Goal: Task Accomplishment & Management: Manage account settings

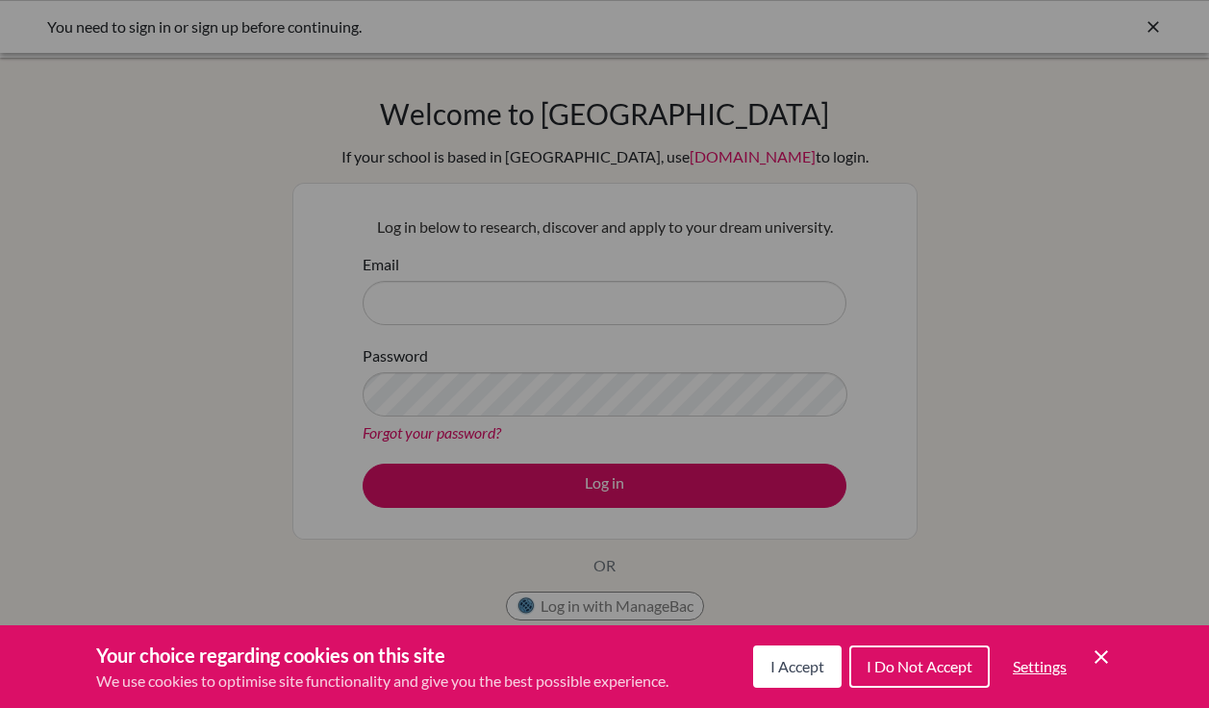
scroll to position [70, 0]
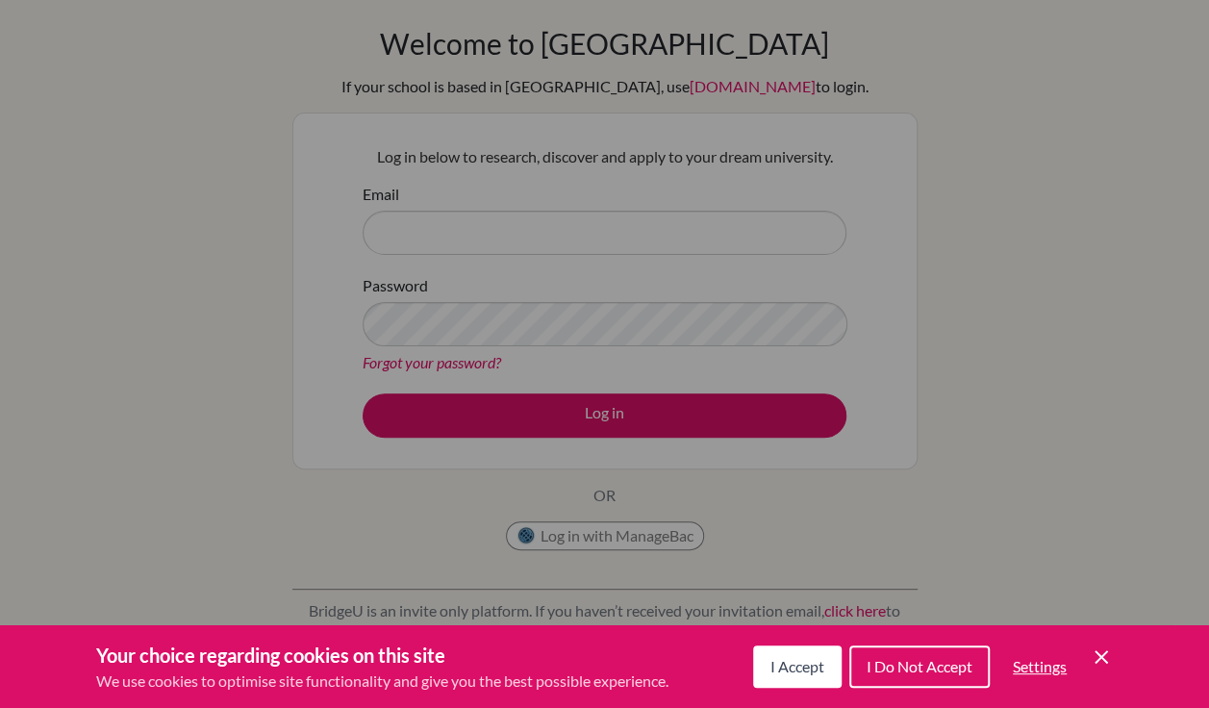
click at [1107, 656] on icon "Cookie Control Close Icon" at bounding box center [1101, 657] width 23 height 23
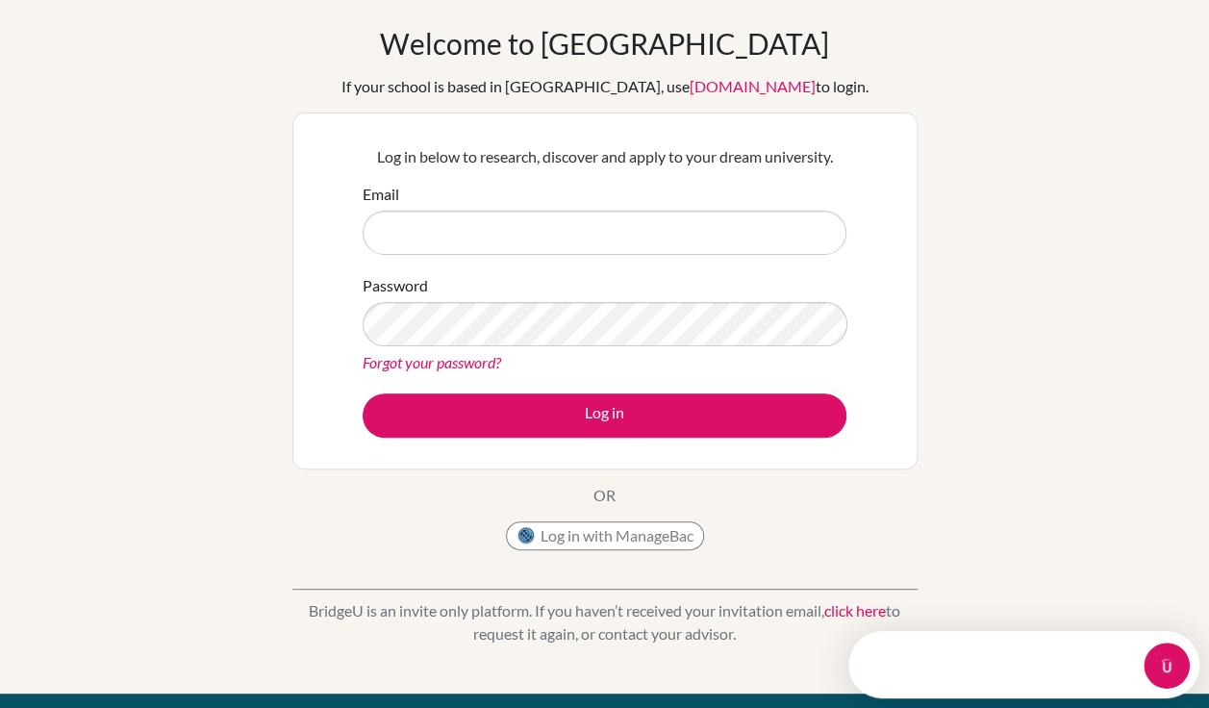
scroll to position [0, 0]
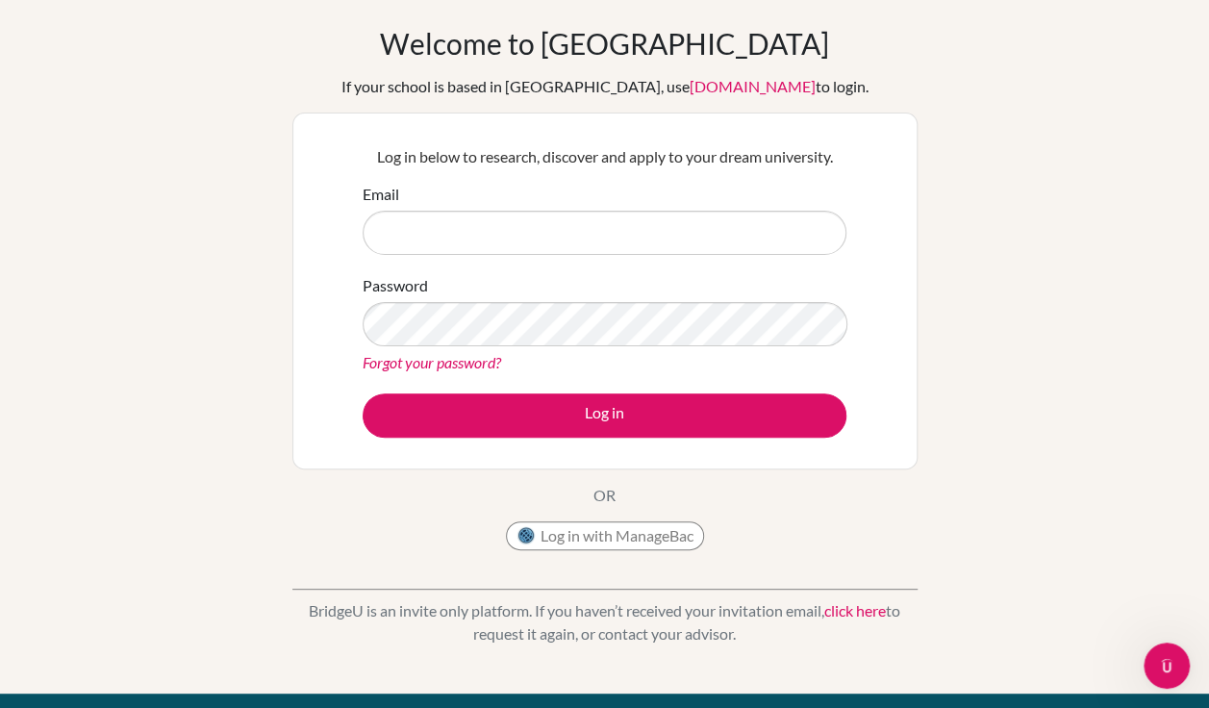
click at [1132, 295] on div "Welcome to [GEOGRAPHIC_DATA] If your school is based in [GEOGRAPHIC_DATA], use …" at bounding box center [604, 340] width 1209 height 629
click at [494, 237] on input "Email" at bounding box center [605, 233] width 484 height 44
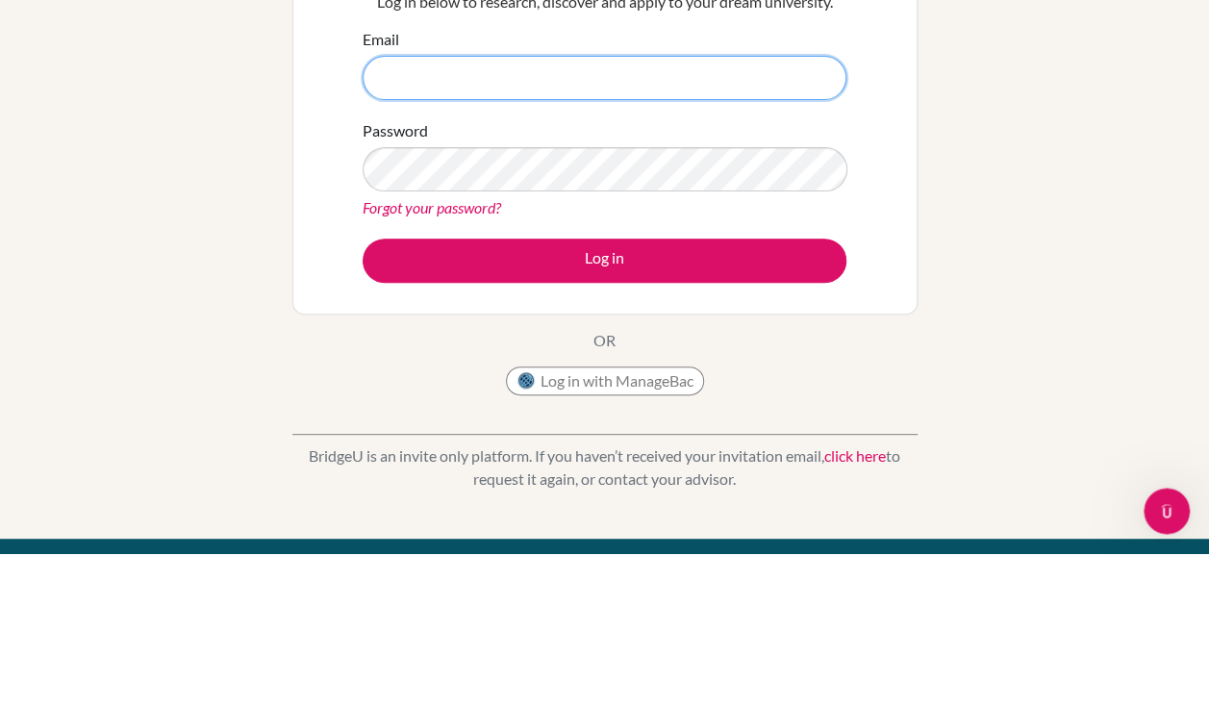
scroll to position [70, 0]
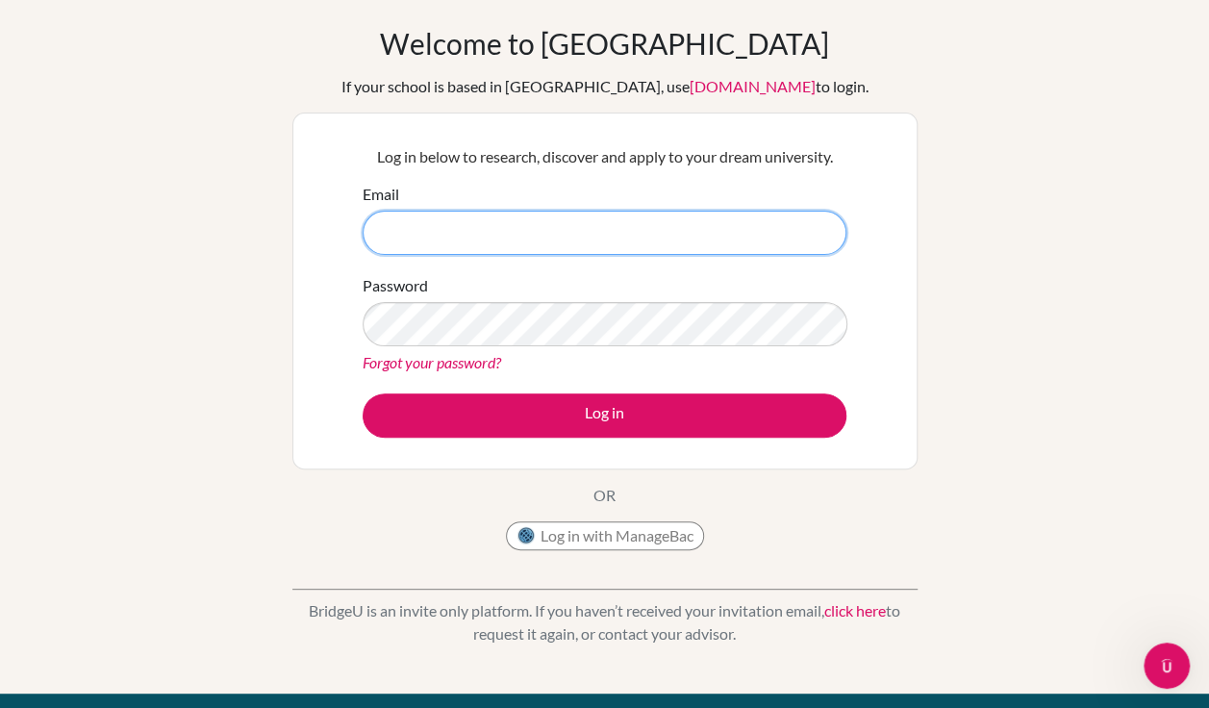
click at [672, 250] on input "Email" at bounding box center [605, 233] width 484 height 44
type input "s"
click at [806, 236] on input "Email" at bounding box center [605, 233] width 484 height 44
type input "[EMAIL_ADDRESS][DOMAIN_NAME]"
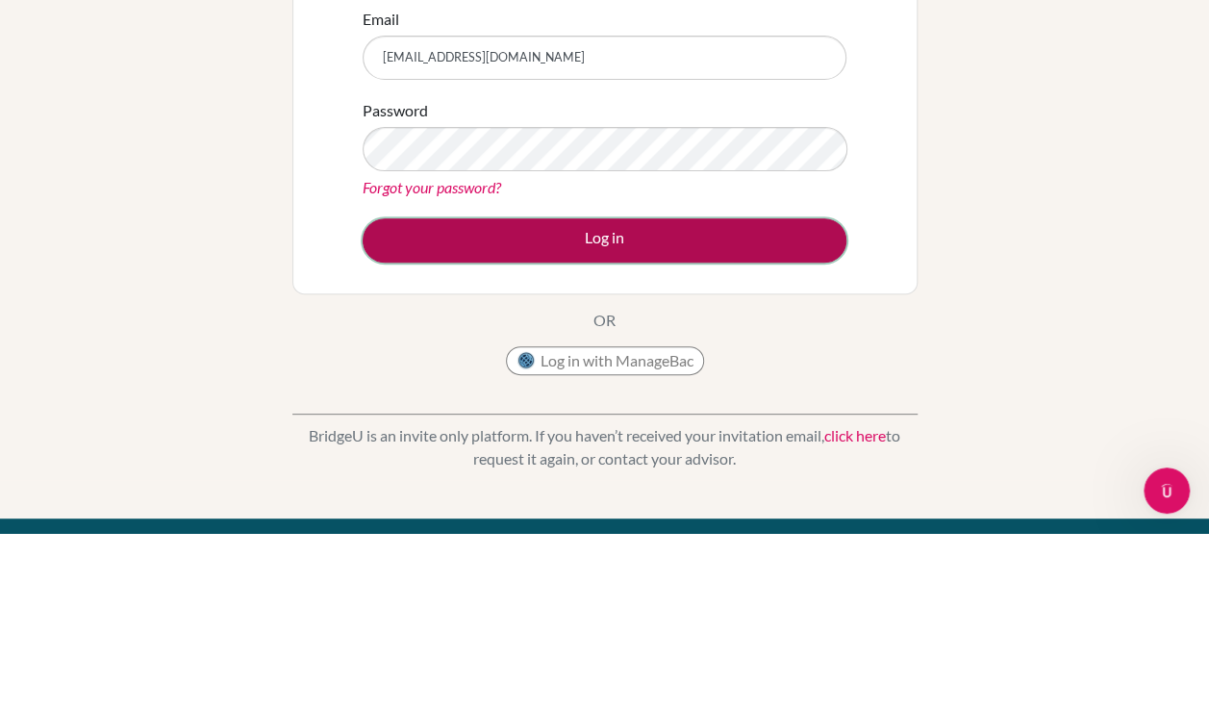
click at [670, 423] on button "Log in" at bounding box center [605, 416] width 484 height 44
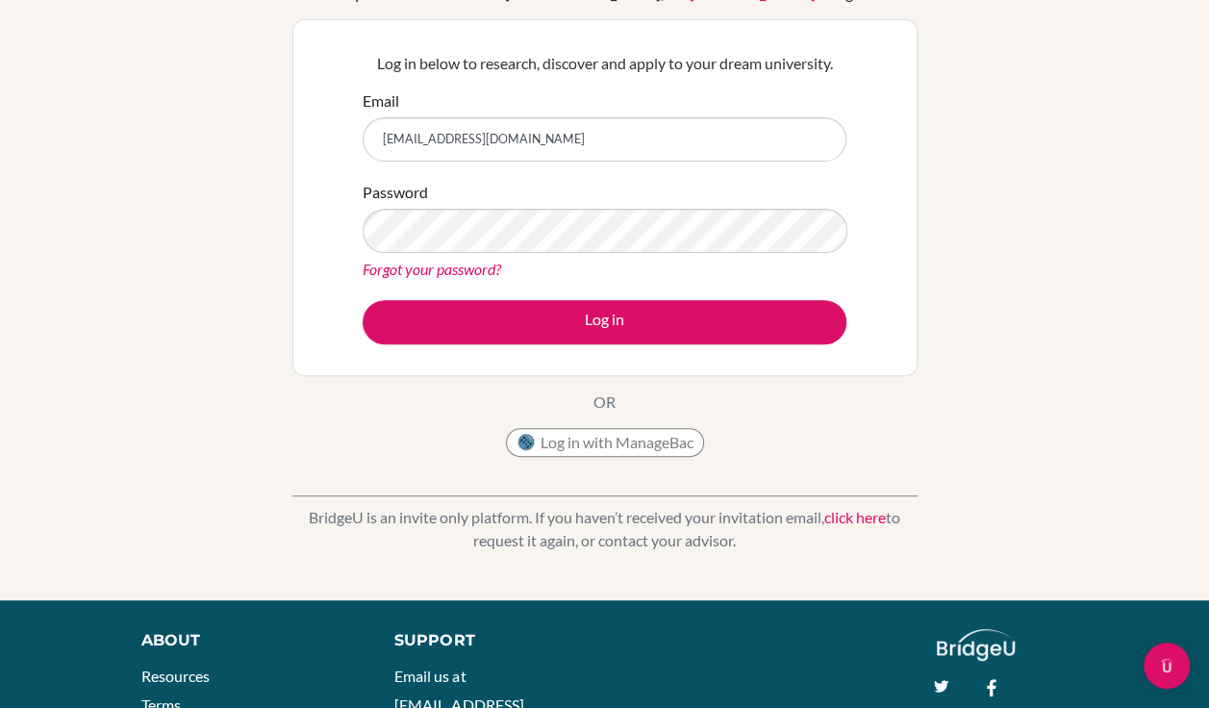
scroll to position [180, 0]
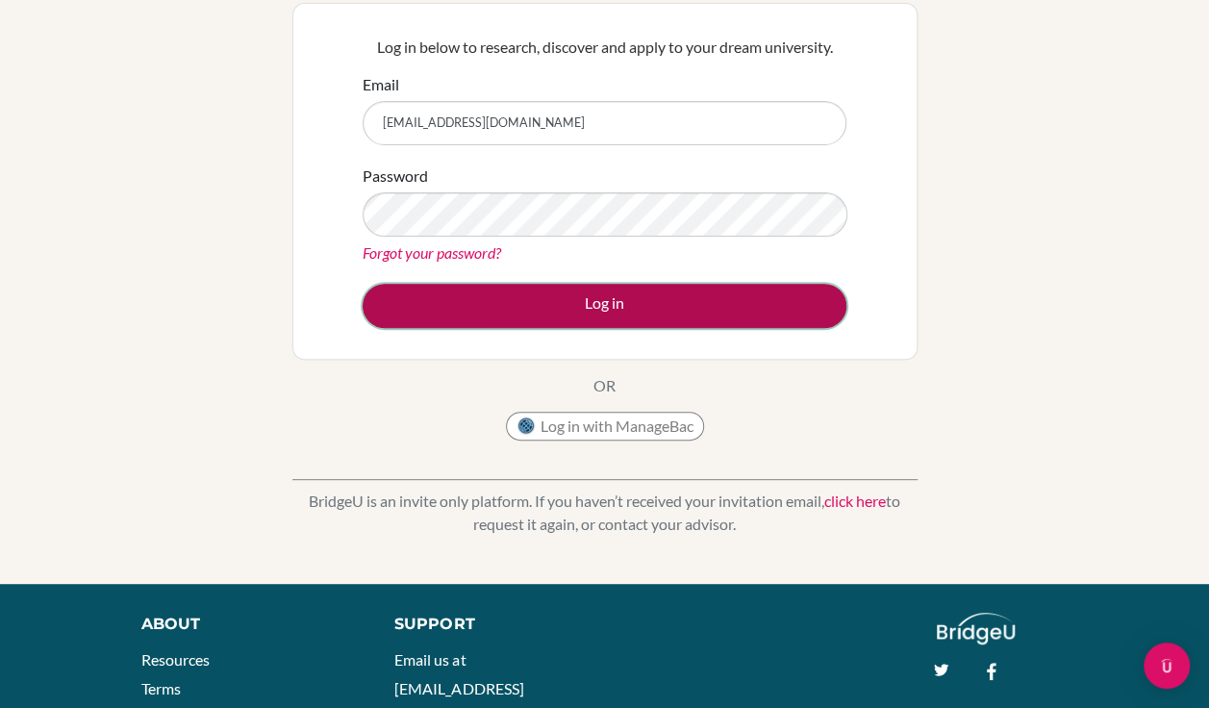
click at [685, 310] on button "Log in" at bounding box center [605, 306] width 484 height 44
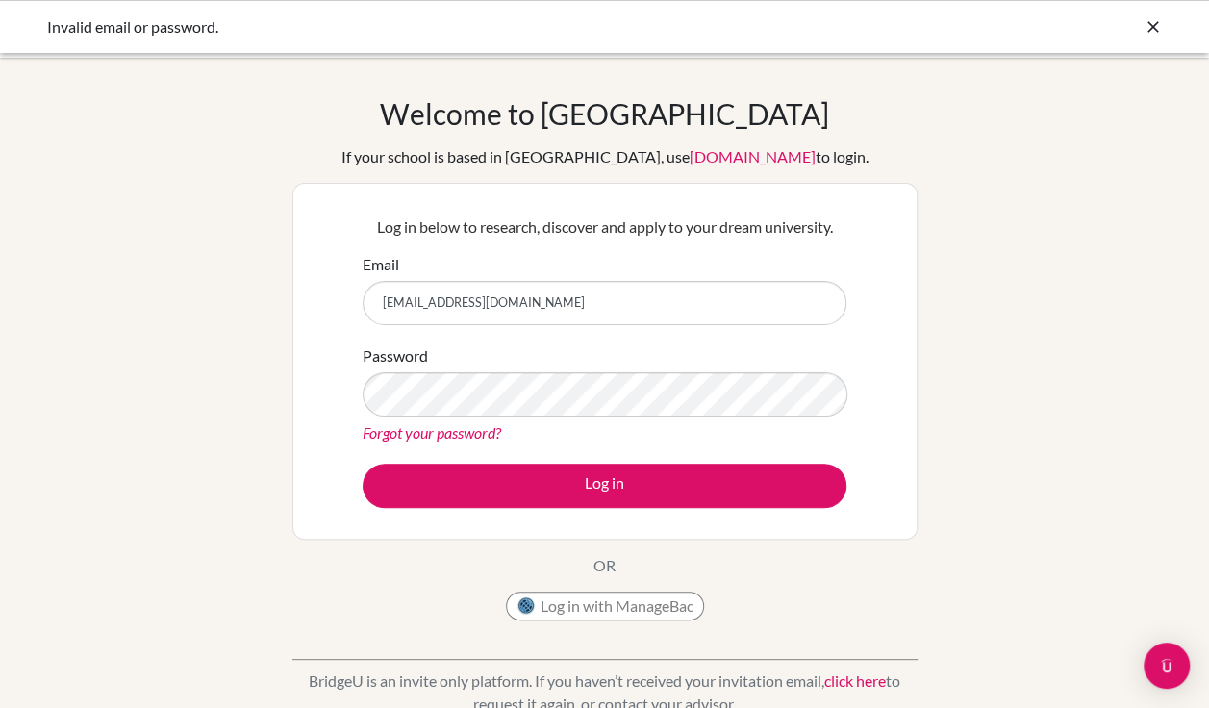
click at [1120, 302] on div "Welcome to BridgeU If your school is based in China, use app.bridge-u.com.cn to…" at bounding box center [604, 410] width 1209 height 629
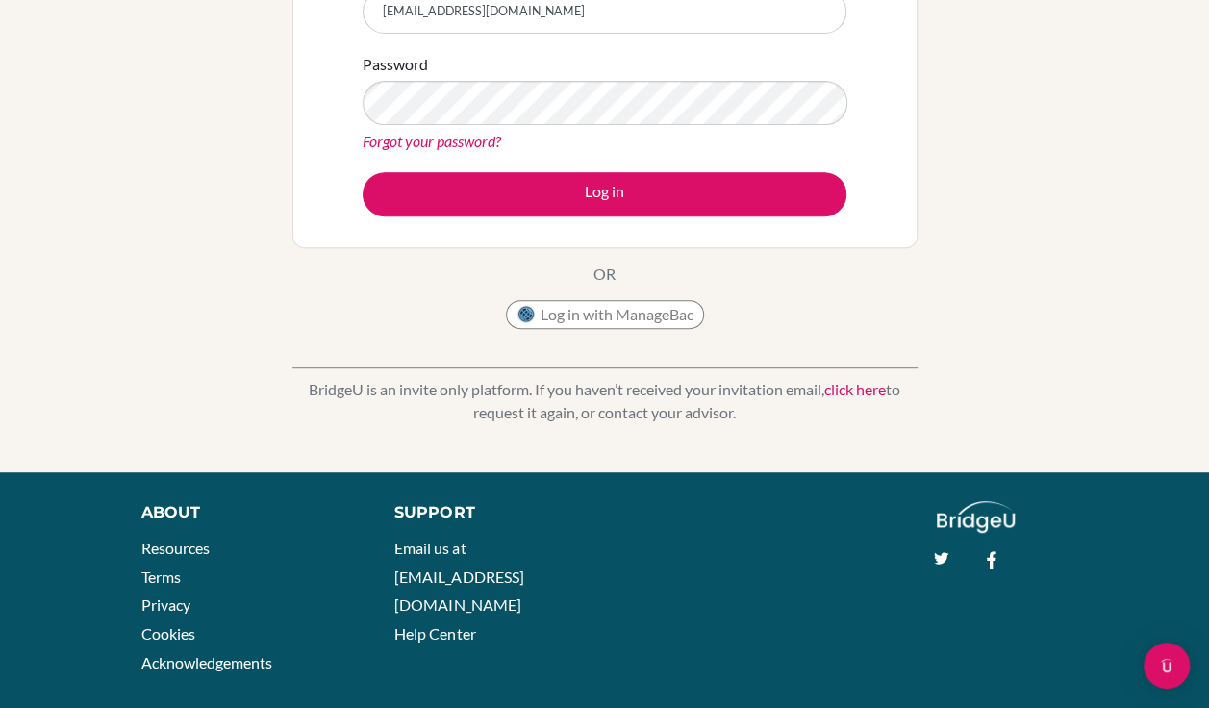
scroll to position [317, 0]
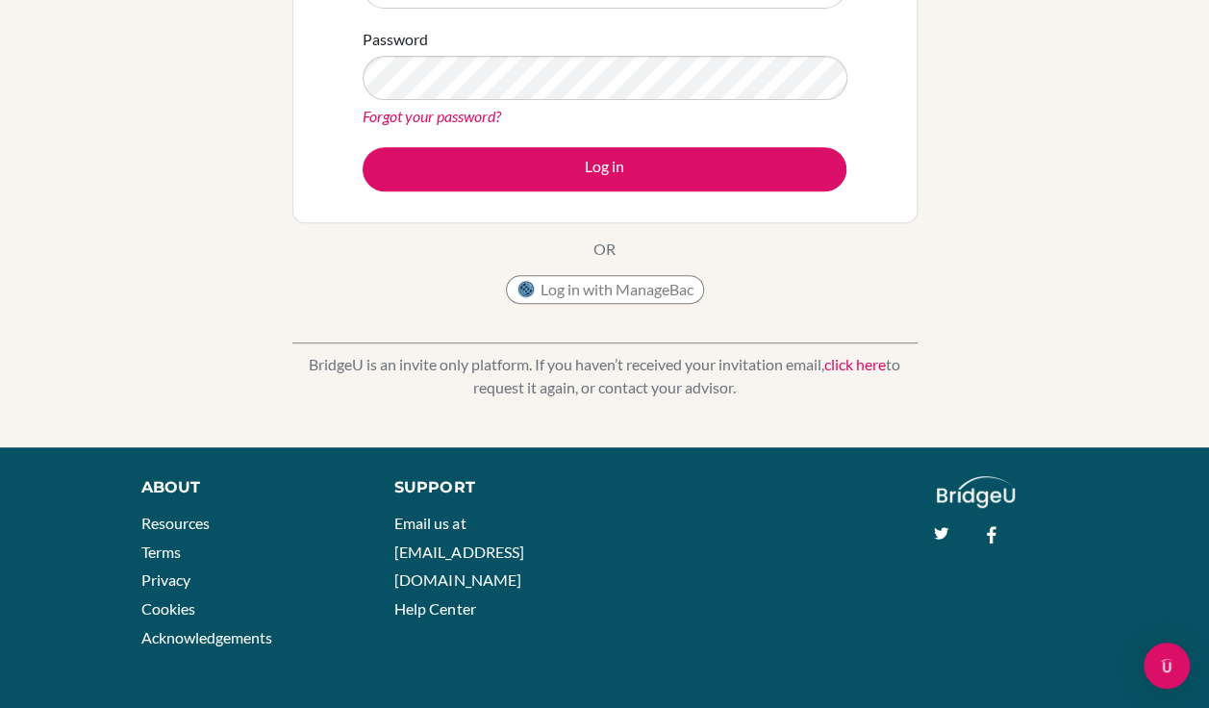
click at [1099, 153] on div "Welcome to BridgeU If your school is based in China, use app.bridge-u.com.cn to…" at bounding box center [604, 94] width 1209 height 629
click at [1126, 334] on div "Welcome to BridgeU If your school is based in China, use app.bridge-u.com.cn to…" at bounding box center [604, 94] width 1209 height 629
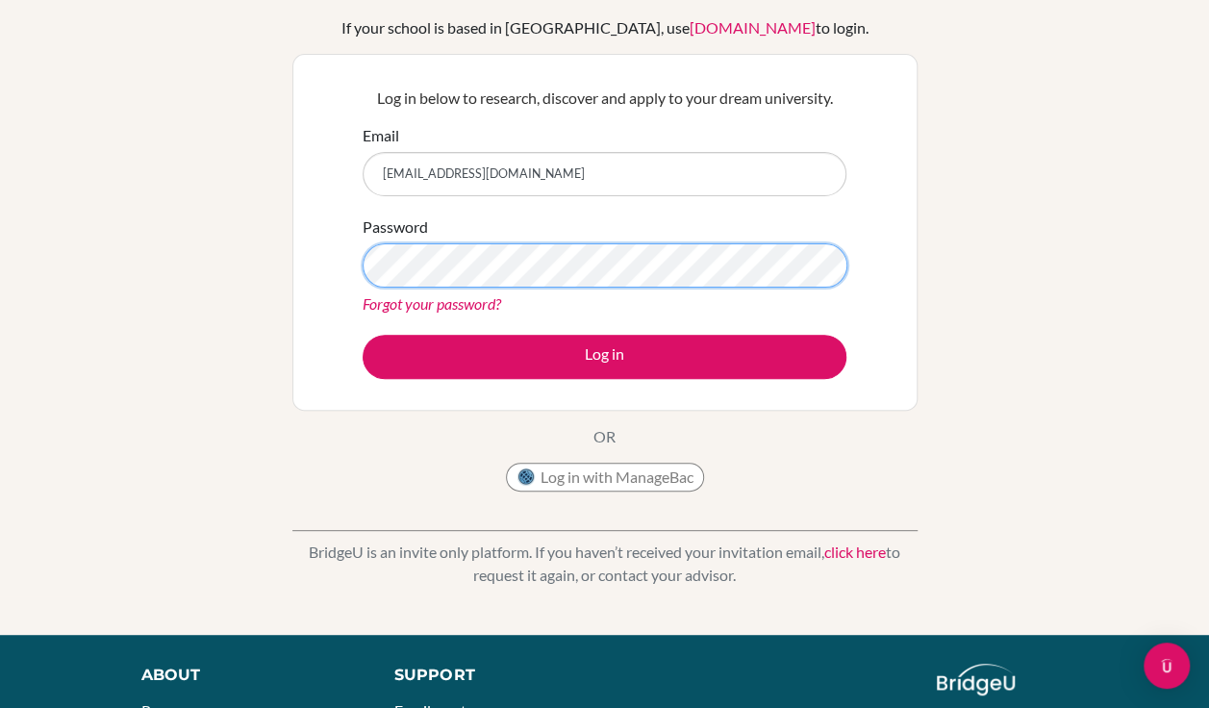
scroll to position [182, 0]
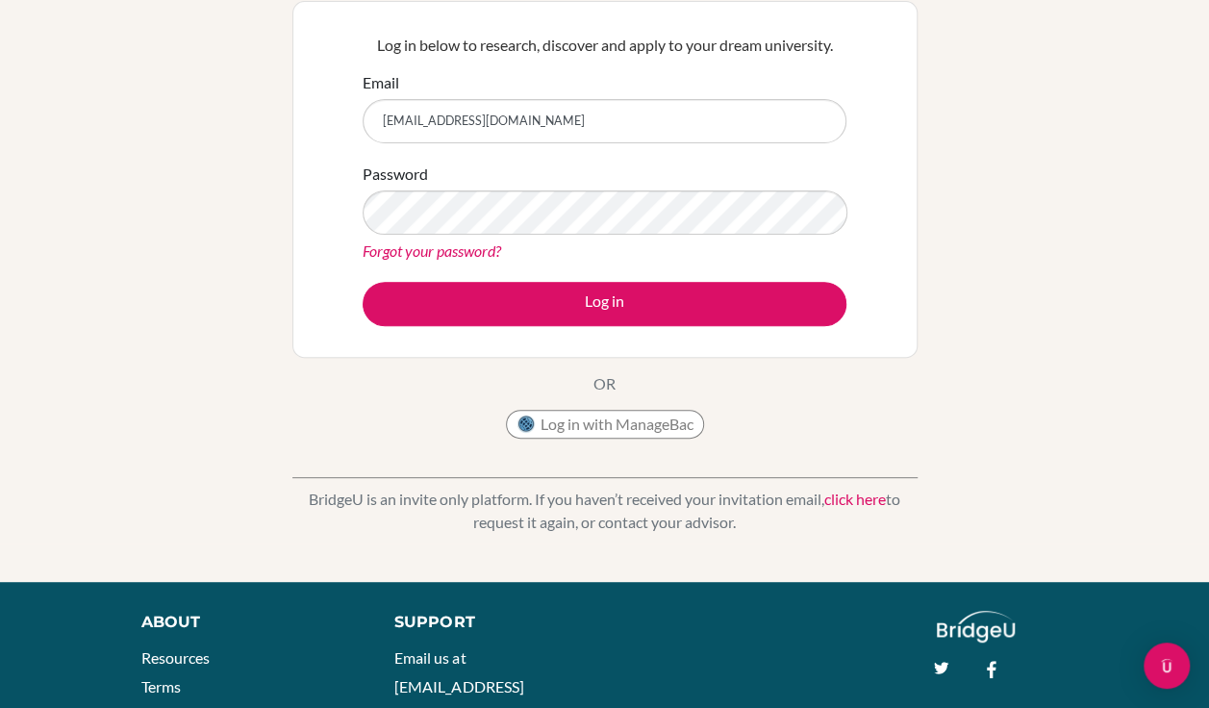
click at [1112, 375] on div "Welcome to BridgeU If your school is based in China, use app.bridge-u.com.cn to…" at bounding box center [604, 228] width 1209 height 629
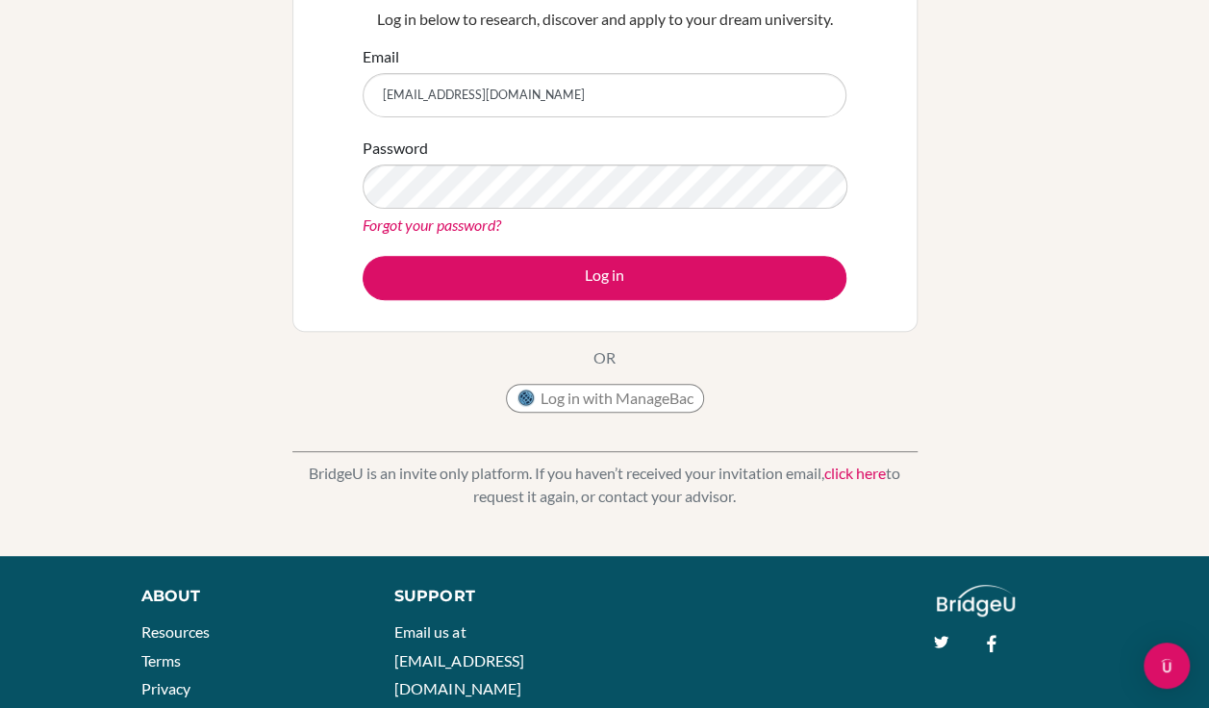
scroll to position [216, 0]
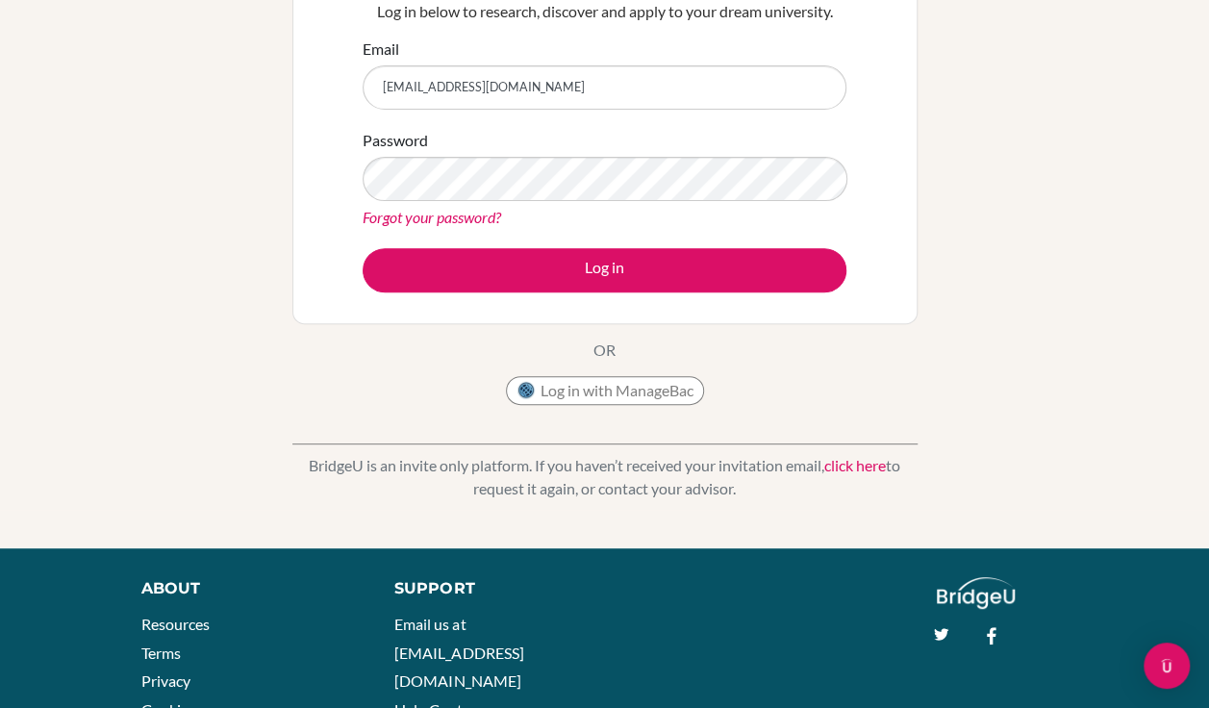
click at [875, 469] on link "click here" at bounding box center [856, 465] width 62 height 18
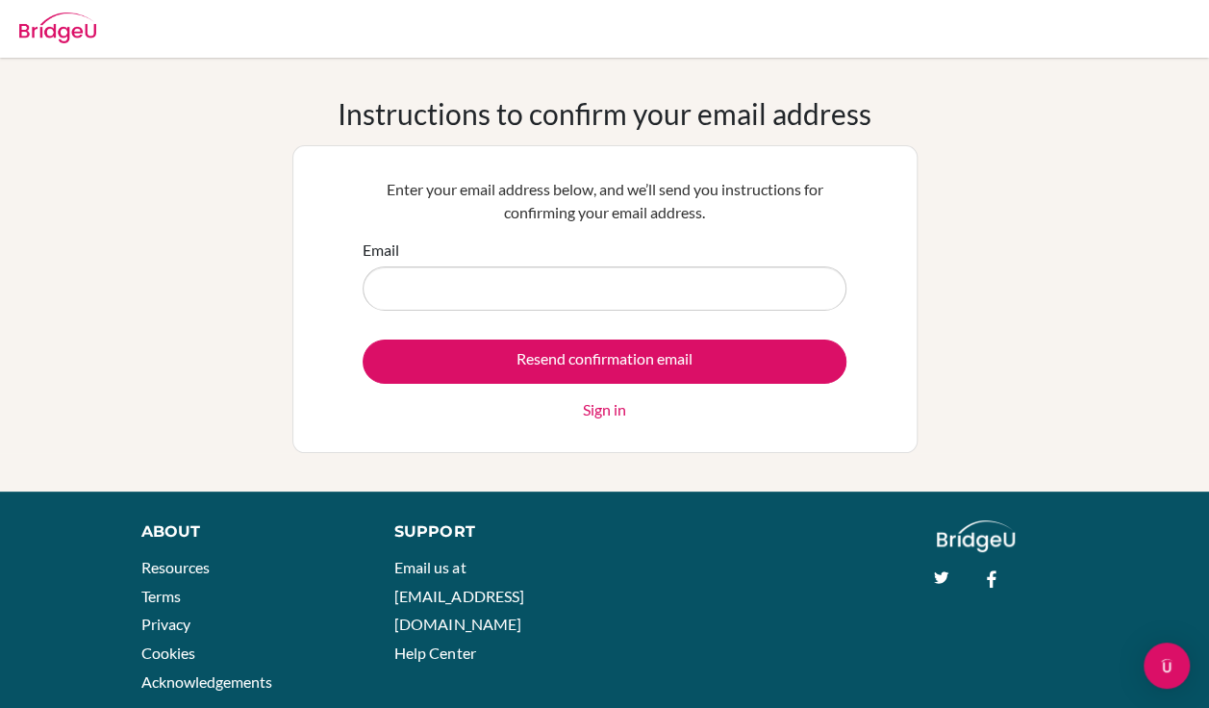
click at [739, 294] on input "Email" at bounding box center [605, 289] width 484 height 44
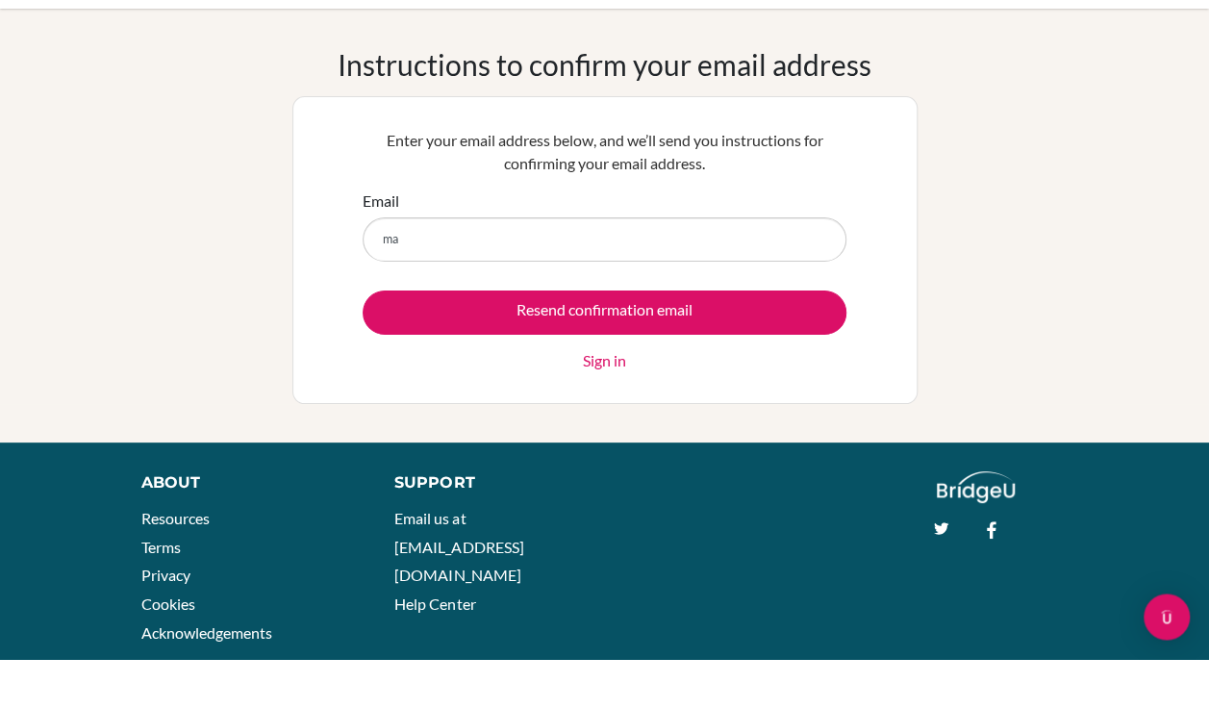
type input "[EMAIL_ADDRESS][DOMAIN_NAME]"
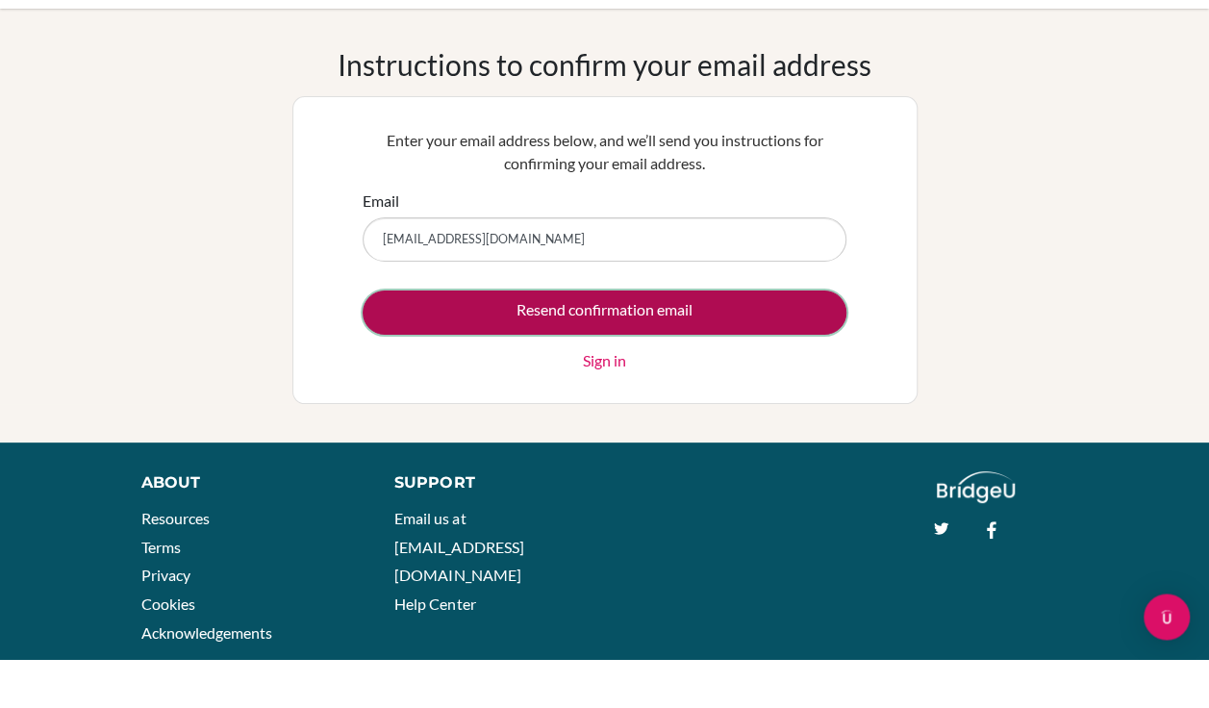
click at [642, 353] on input "Resend confirmation email" at bounding box center [605, 362] width 484 height 44
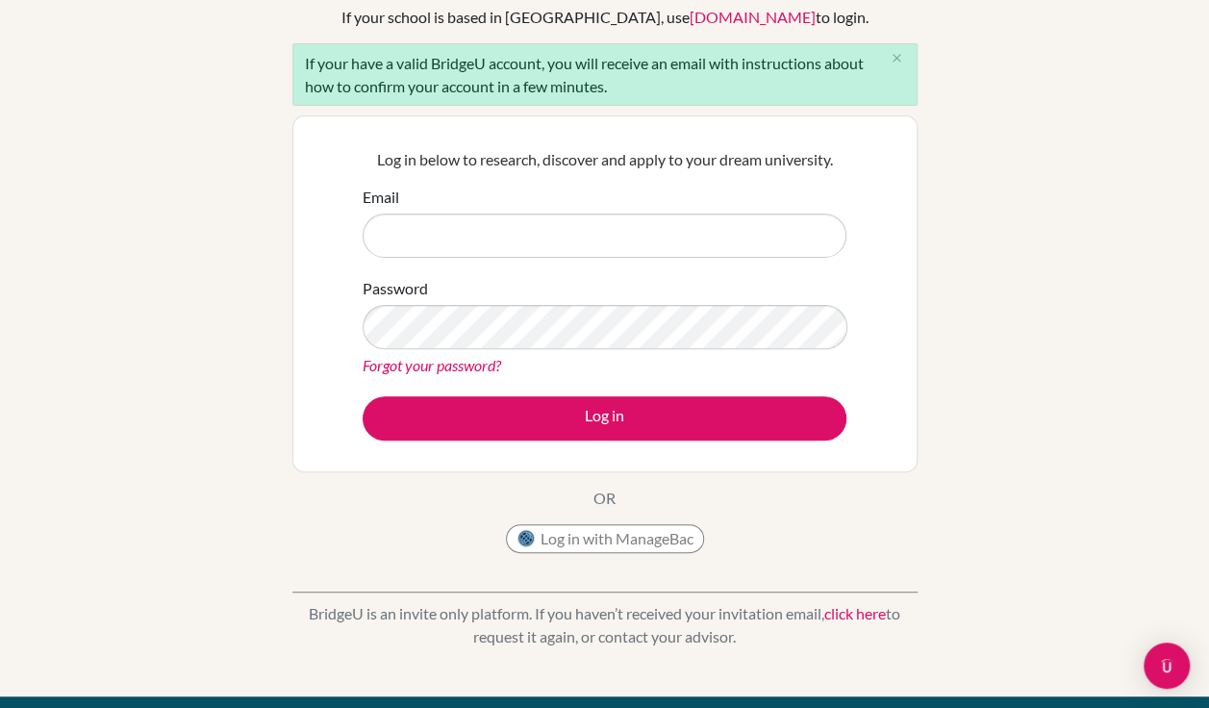
scroll to position [135, 0]
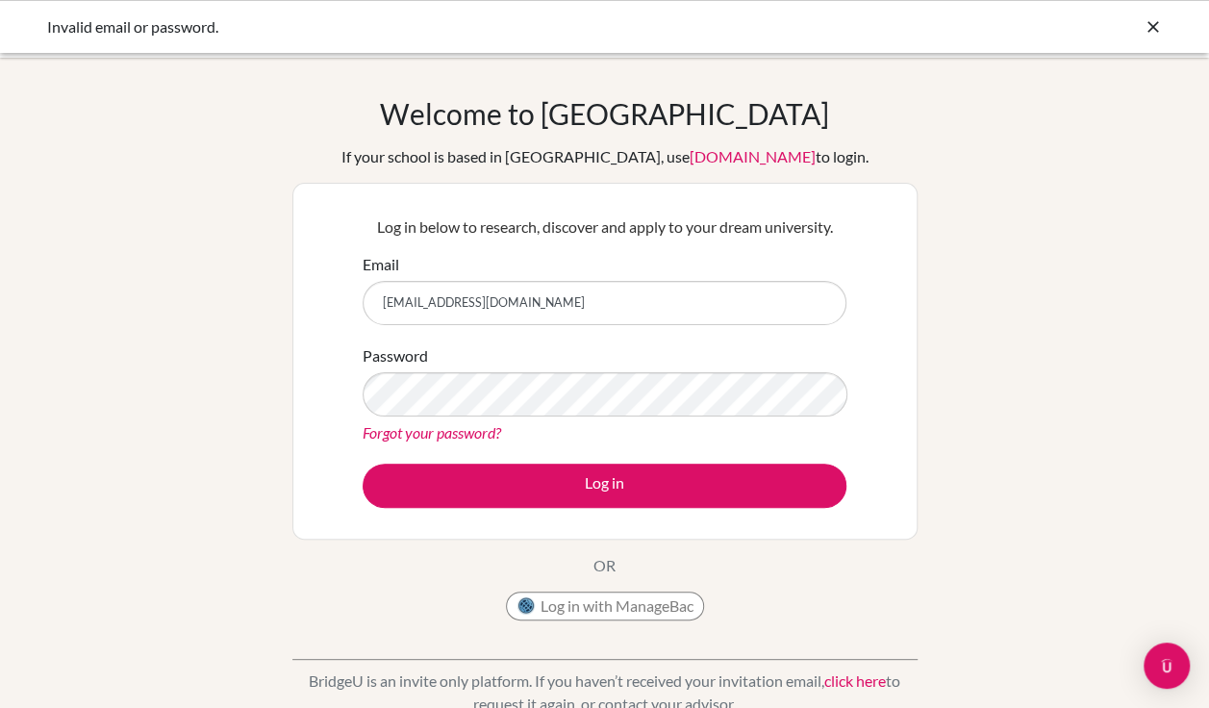
click at [1151, 35] on icon at bounding box center [1153, 26] width 19 height 19
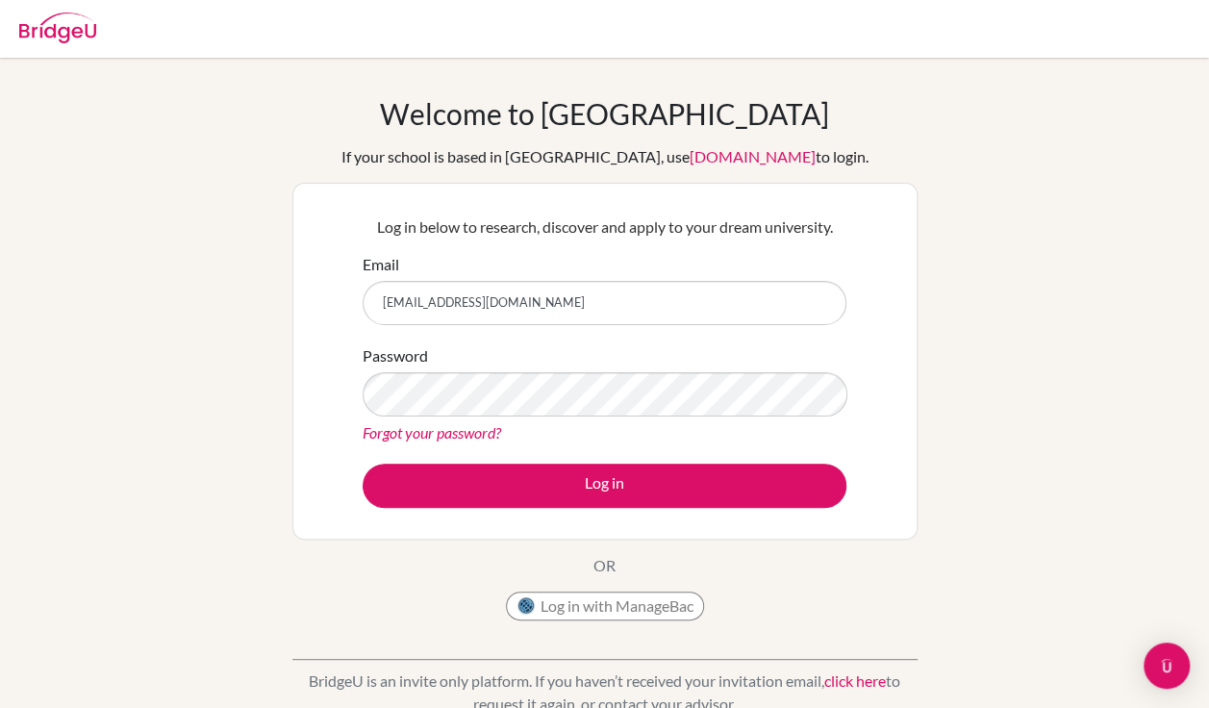
click at [56, 38] on img at bounding box center [57, 28] width 77 height 31
click at [1182, 110] on div "Welcome to [GEOGRAPHIC_DATA] If your school is based in [GEOGRAPHIC_DATA], use …" at bounding box center [604, 410] width 1209 height 629
click at [56, 48] on div at bounding box center [57, 25] width 77 height 58
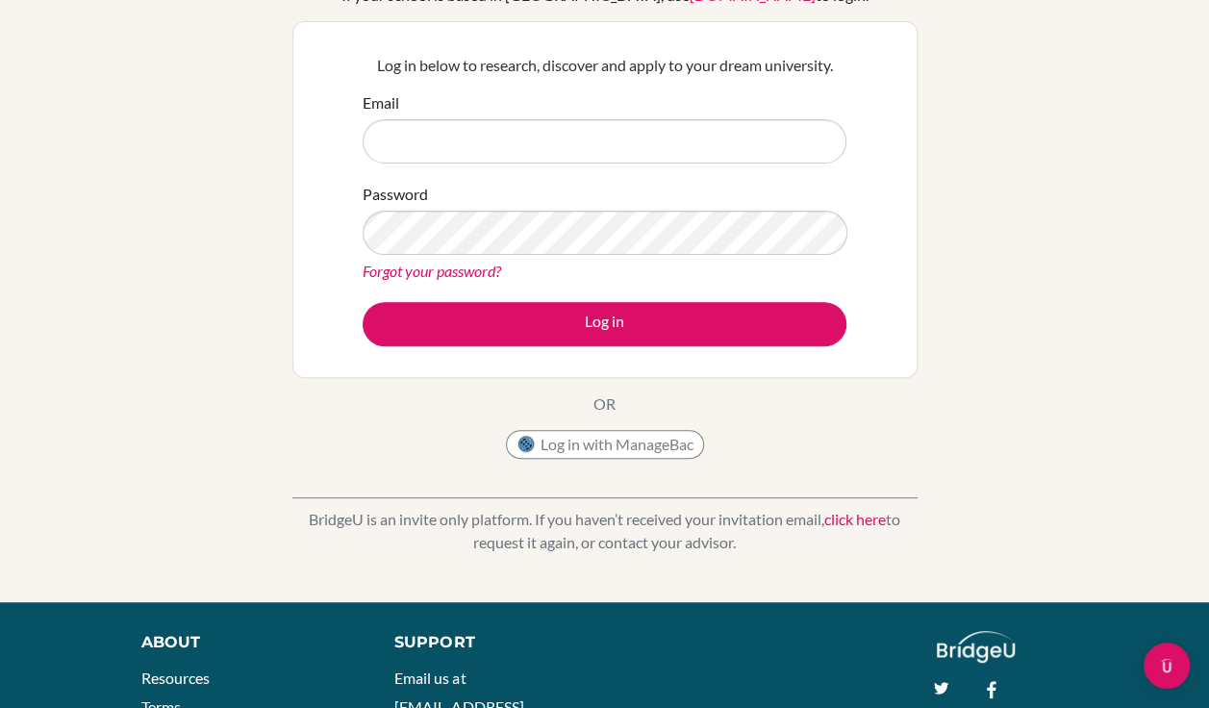
click at [1134, 219] on div "Welcome to [GEOGRAPHIC_DATA] If your school is based in [GEOGRAPHIC_DATA], use …" at bounding box center [604, 249] width 1209 height 629
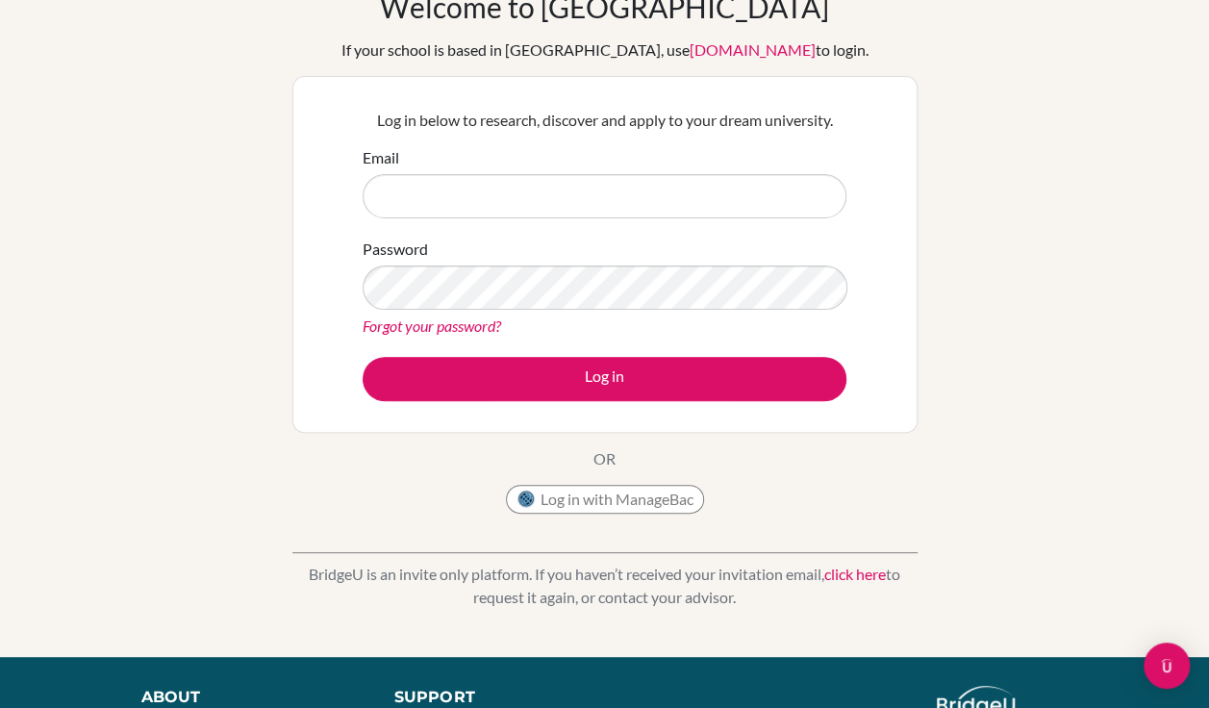
scroll to position [198, 0]
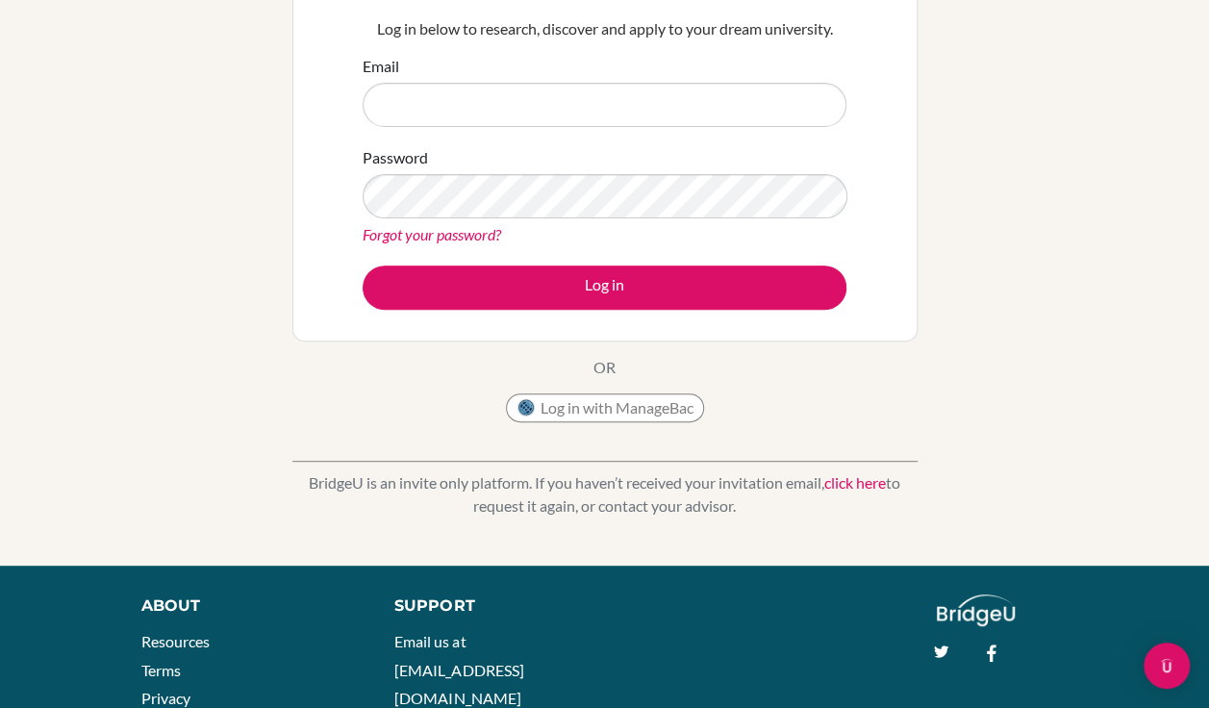
click at [1072, 218] on div "Welcome to [GEOGRAPHIC_DATA] If your school is based in [GEOGRAPHIC_DATA], use …" at bounding box center [604, 212] width 1209 height 629
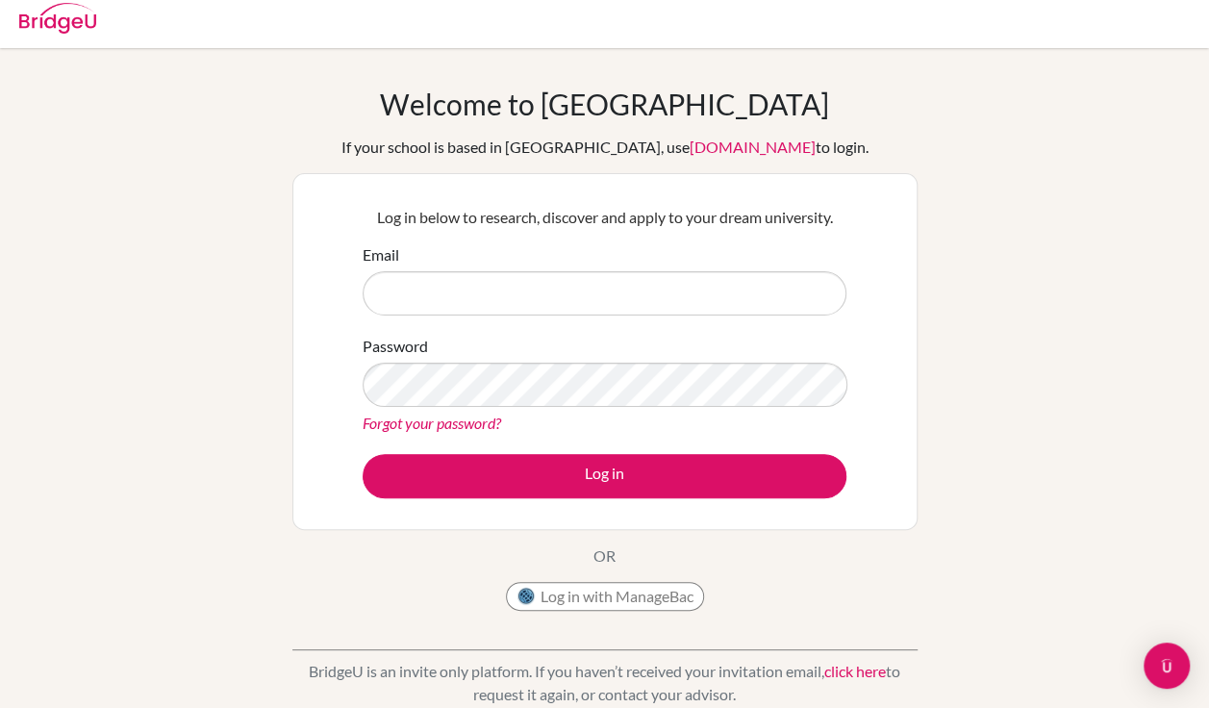
scroll to position [0, 0]
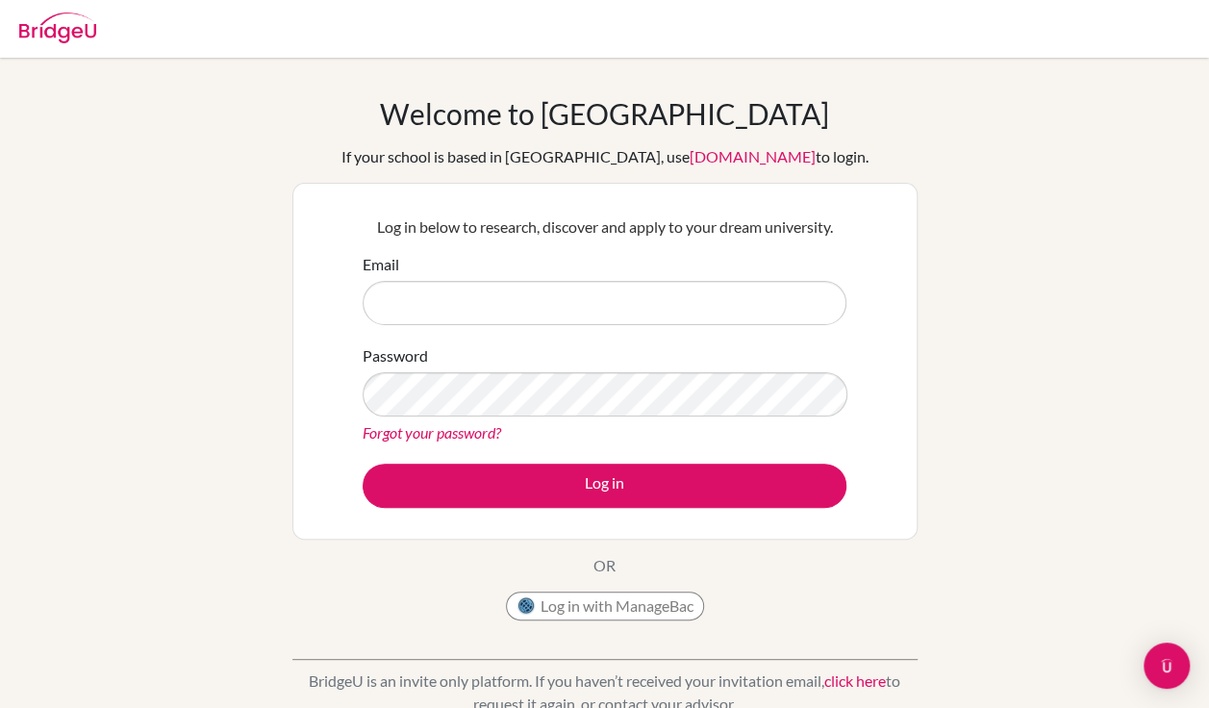
click at [724, 164] on link "[DOMAIN_NAME]" at bounding box center [753, 156] width 126 height 18
click at [54, 38] on img at bounding box center [57, 28] width 77 height 31
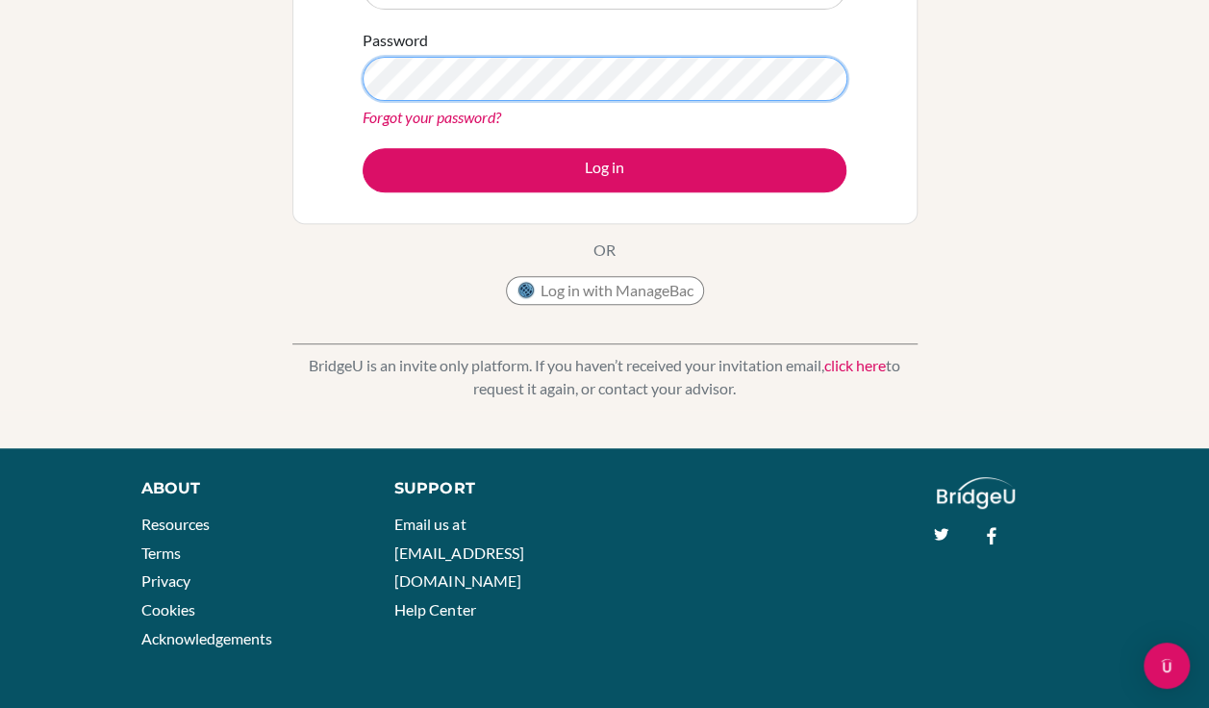
scroll to position [317, 0]
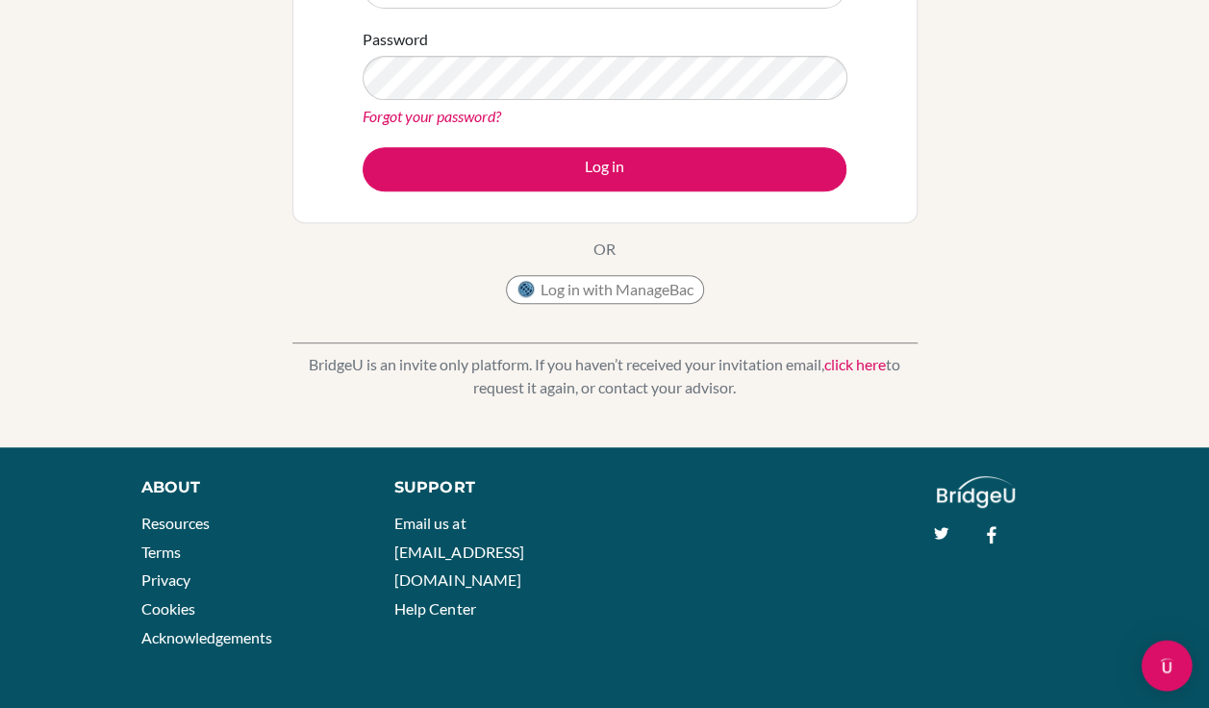
click at [1167, 671] on img "Open Intercom Messenger" at bounding box center [1167, 665] width 25 height 25
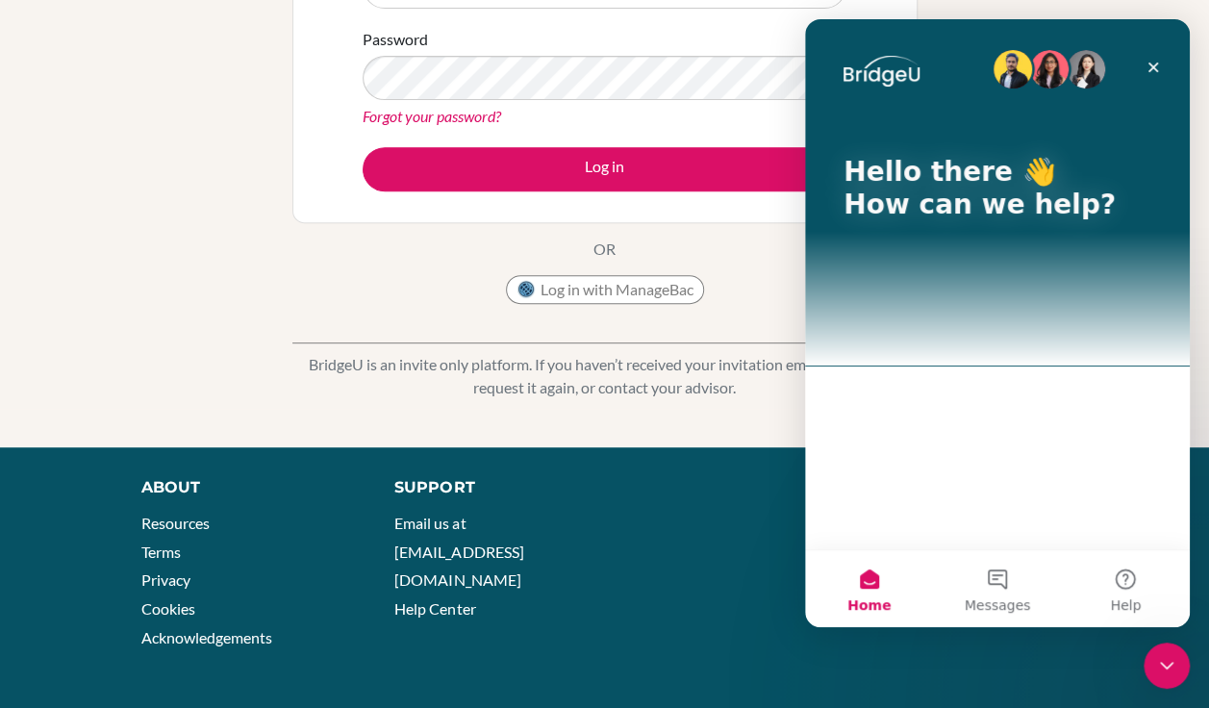
scroll to position [0, 0]
click at [1152, 71] on icon "Close" at bounding box center [1153, 67] width 15 height 15
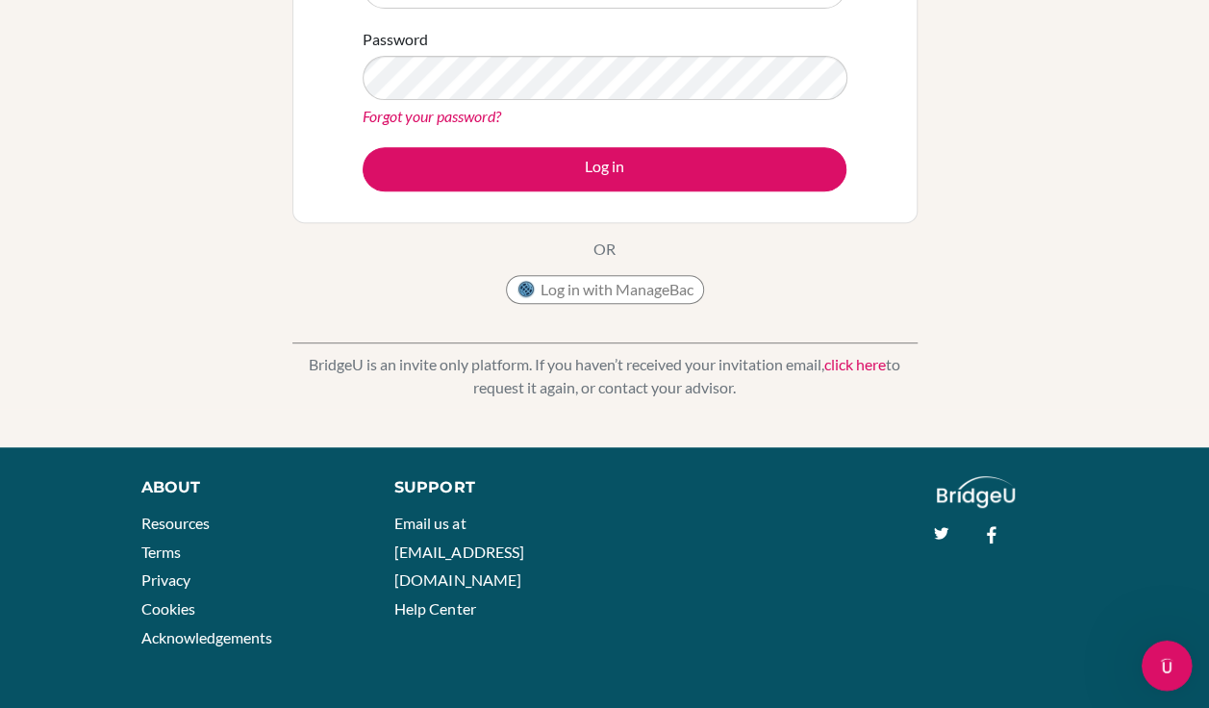
click at [1151, 678] on div "Open Intercom Messenger" at bounding box center [1164, 663] width 64 height 64
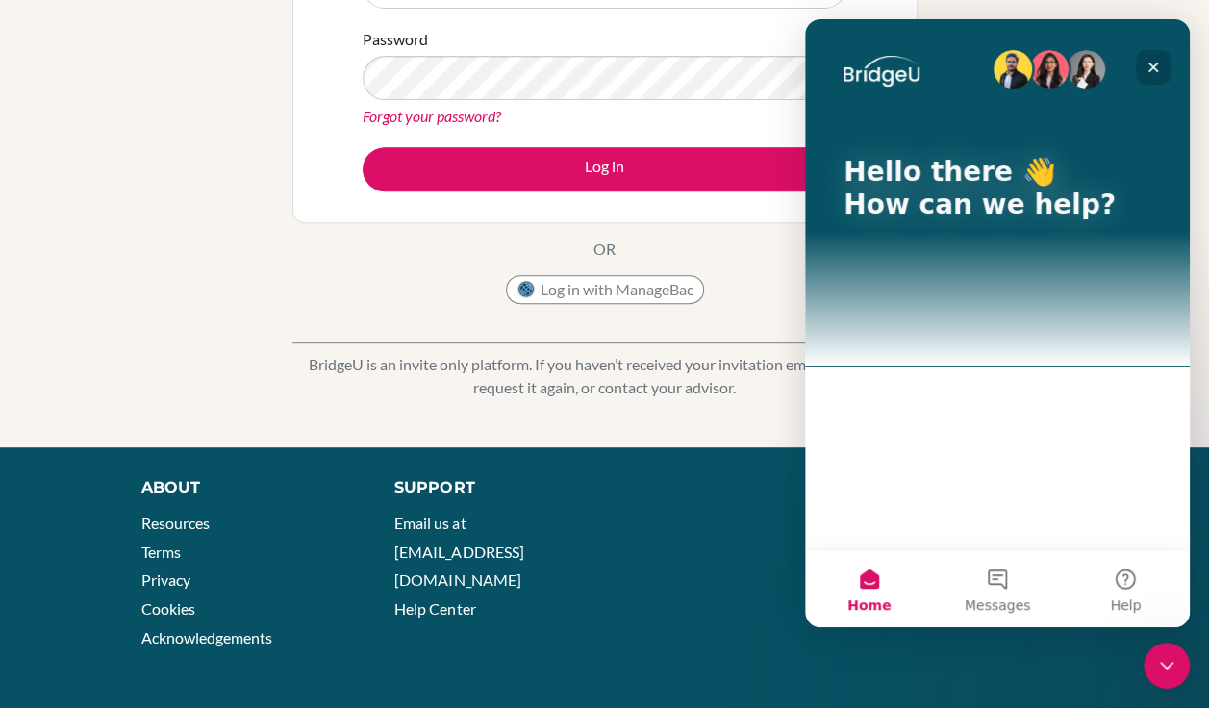
click at [1159, 56] on div "Close" at bounding box center [1153, 67] width 35 height 35
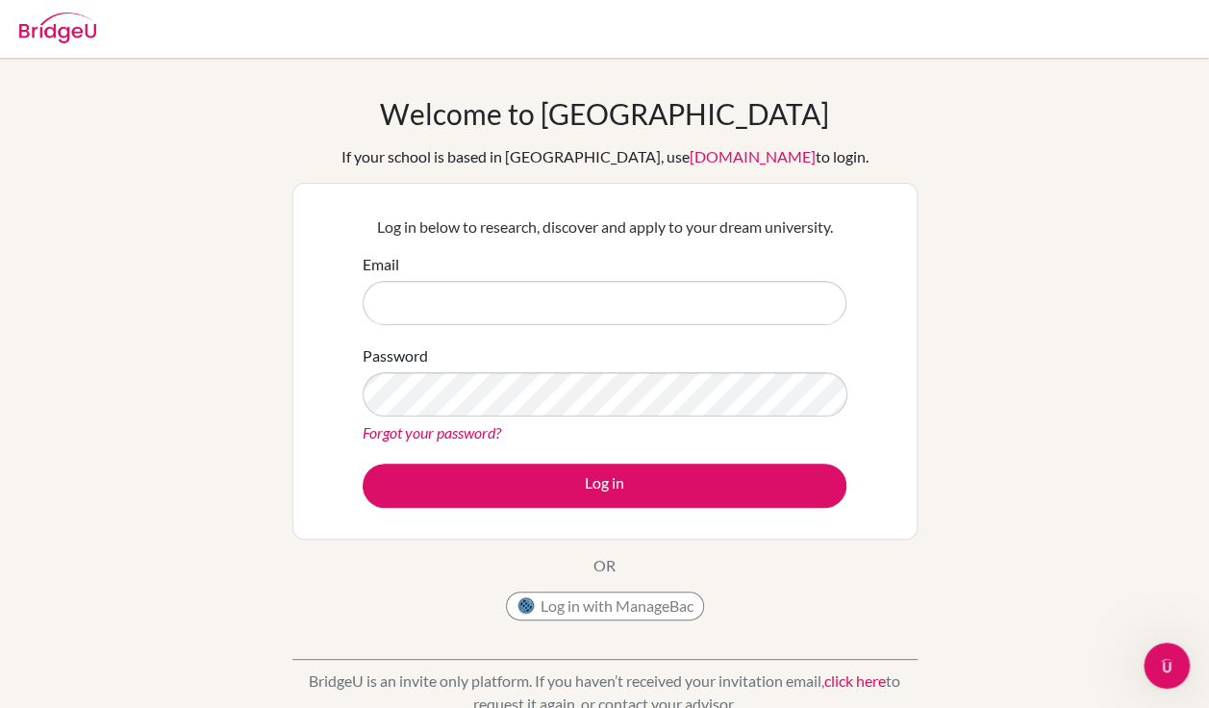
click at [1049, 487] on div "Welcome to BridgeU If your school is based in China, use app.bridge-u.com.cn to…" at bounding box center [604, 410] width 1209 height 629
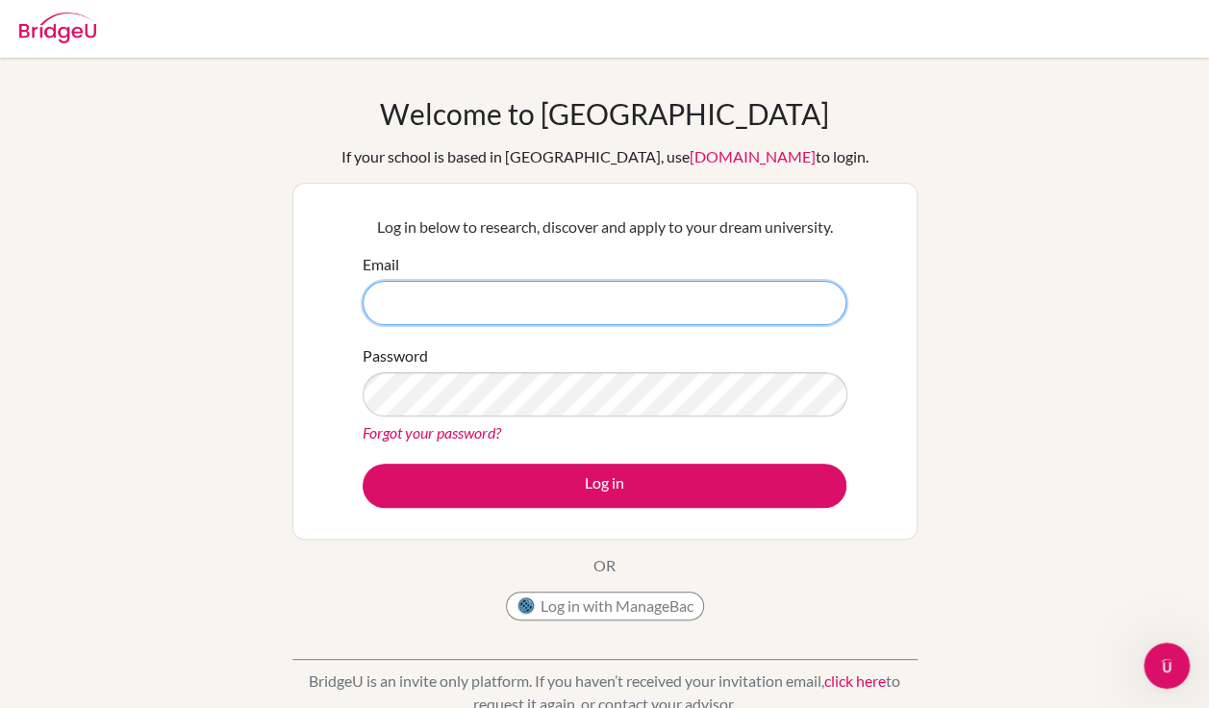
click at [741, 298] on input "Email" at bounding box center [605, 303] width 484 height 44
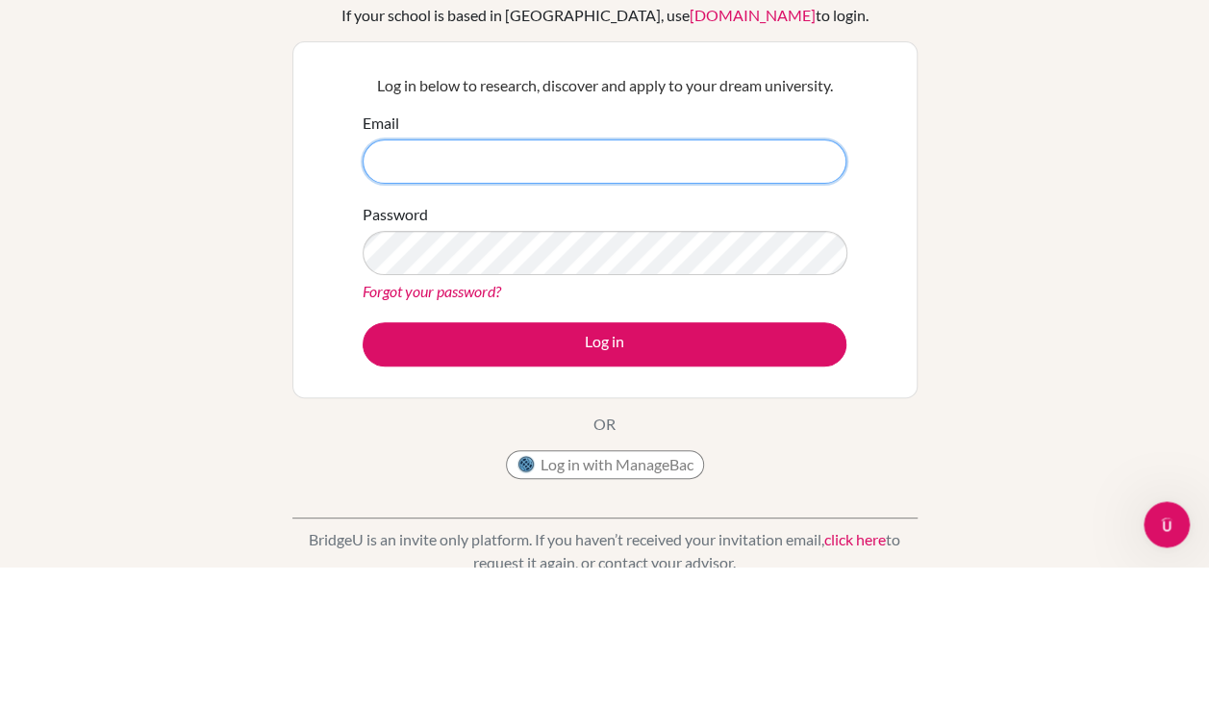
click at [632, 305] on input "Email" at bounding box center [605, 303] width 484 height 44
type input "[EMAIL_ADDRESS][DOMAIN_NAME]"
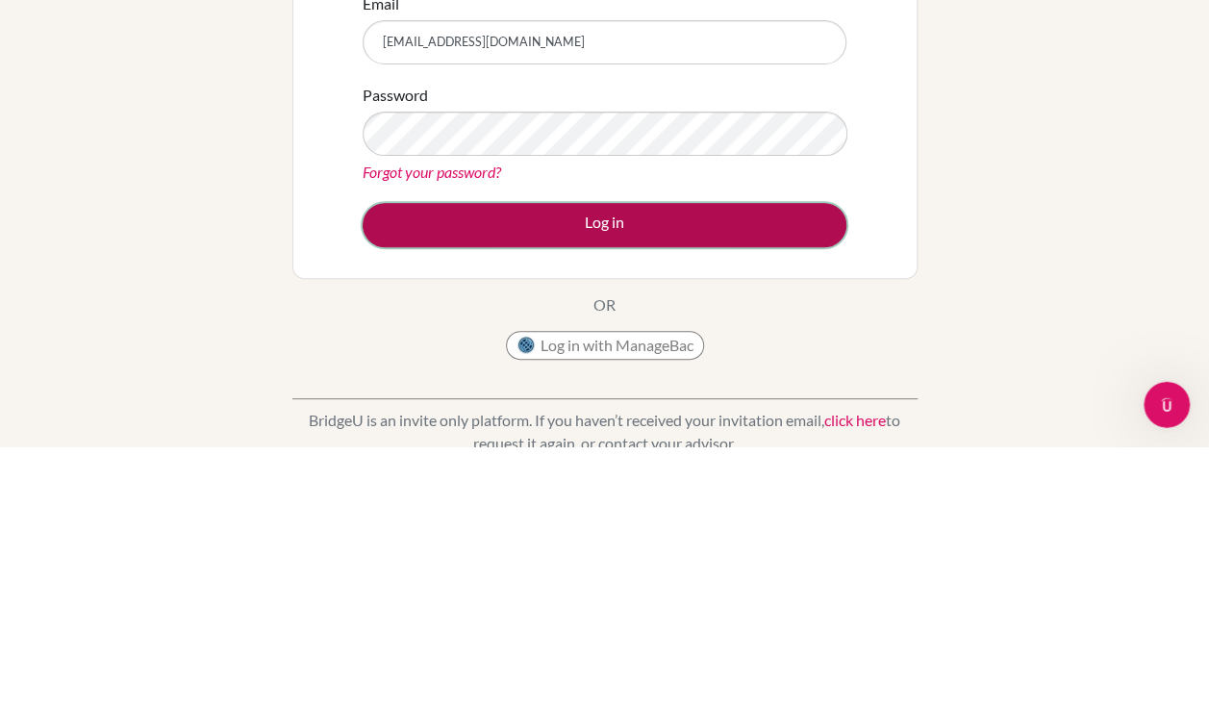
click at [672, 489] on button "Log in" at bounding box center [605, 486] width 484 height 44
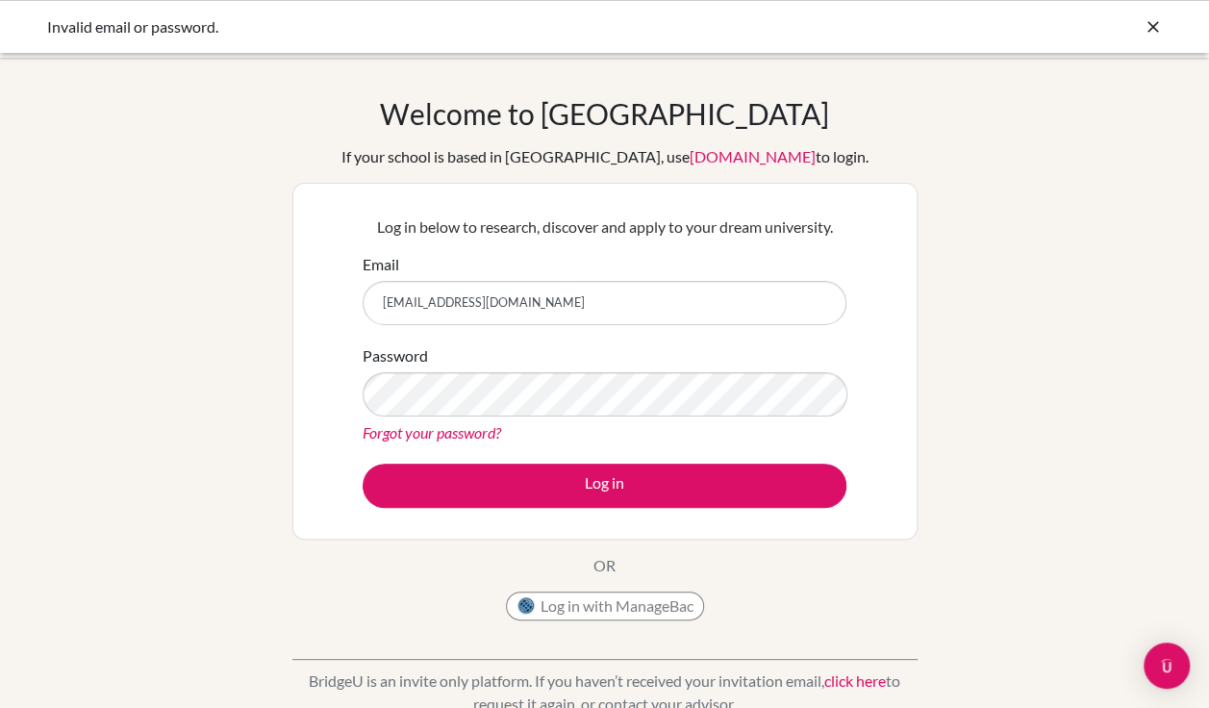
click at [471, 437] on link "Forgot your password?" at bounding box center [432, 432] width 139 height 18
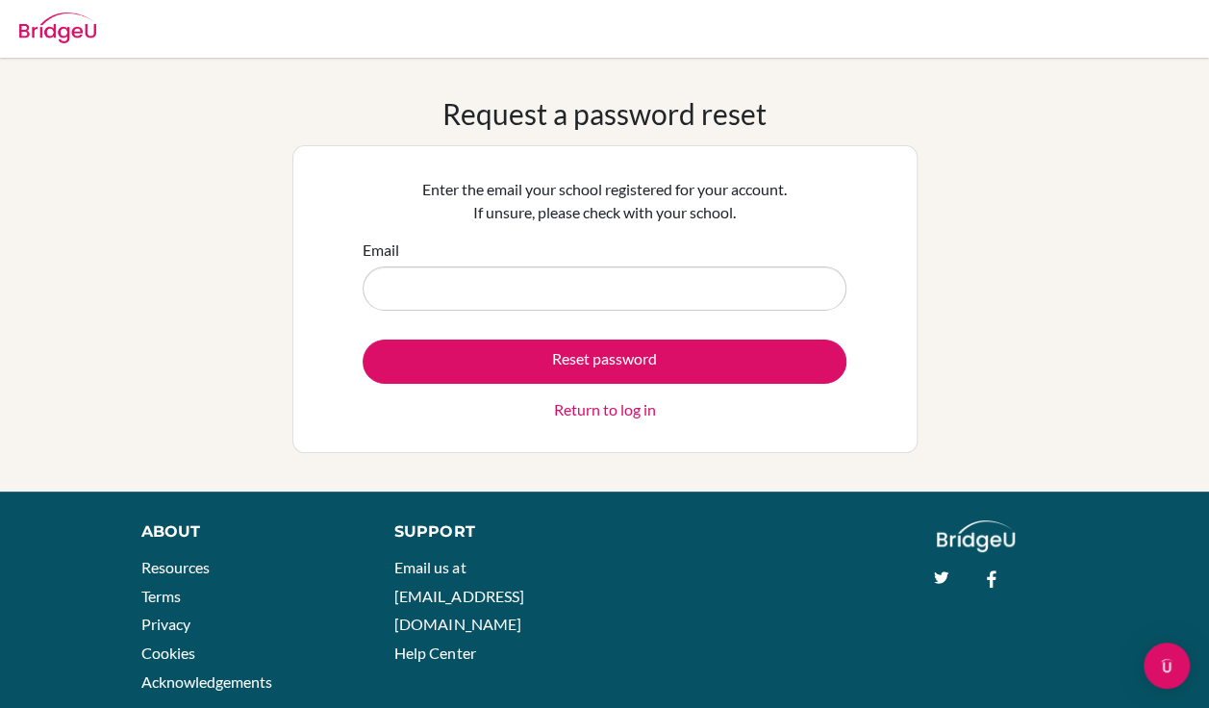
click at [654, 414] on link "Return to log in" at bounding box center [605, 409] width 102 height 23
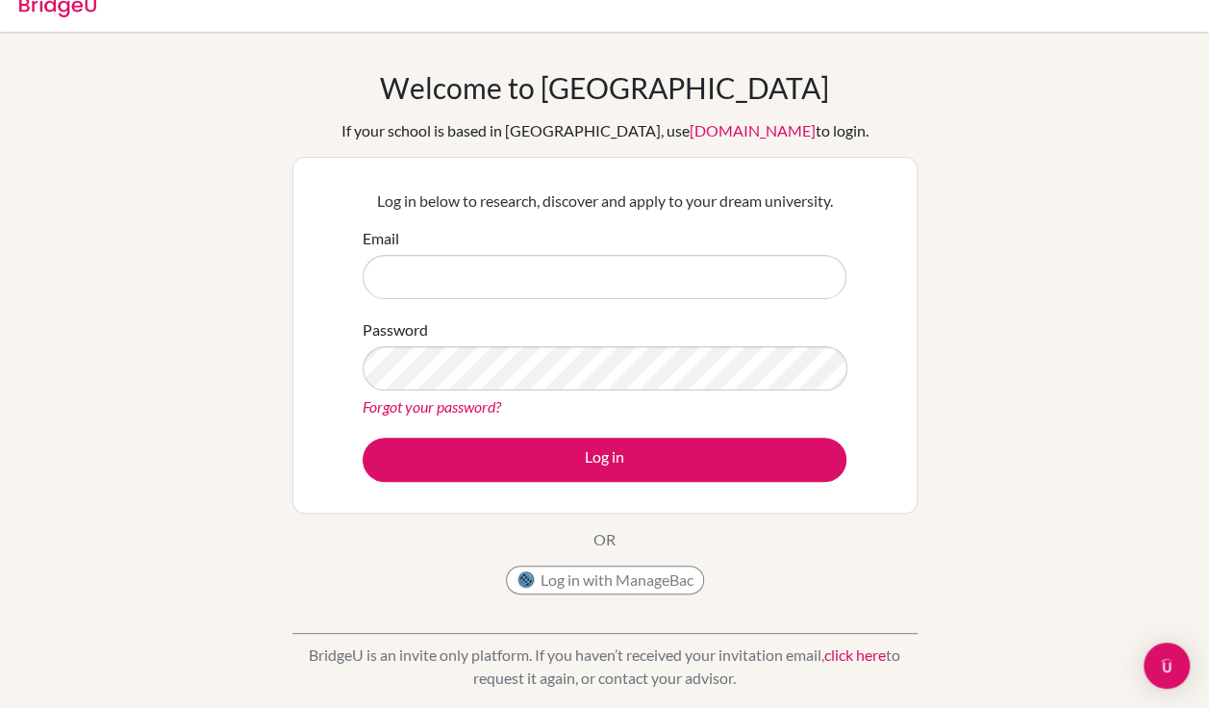
scroll to position [25, 0]
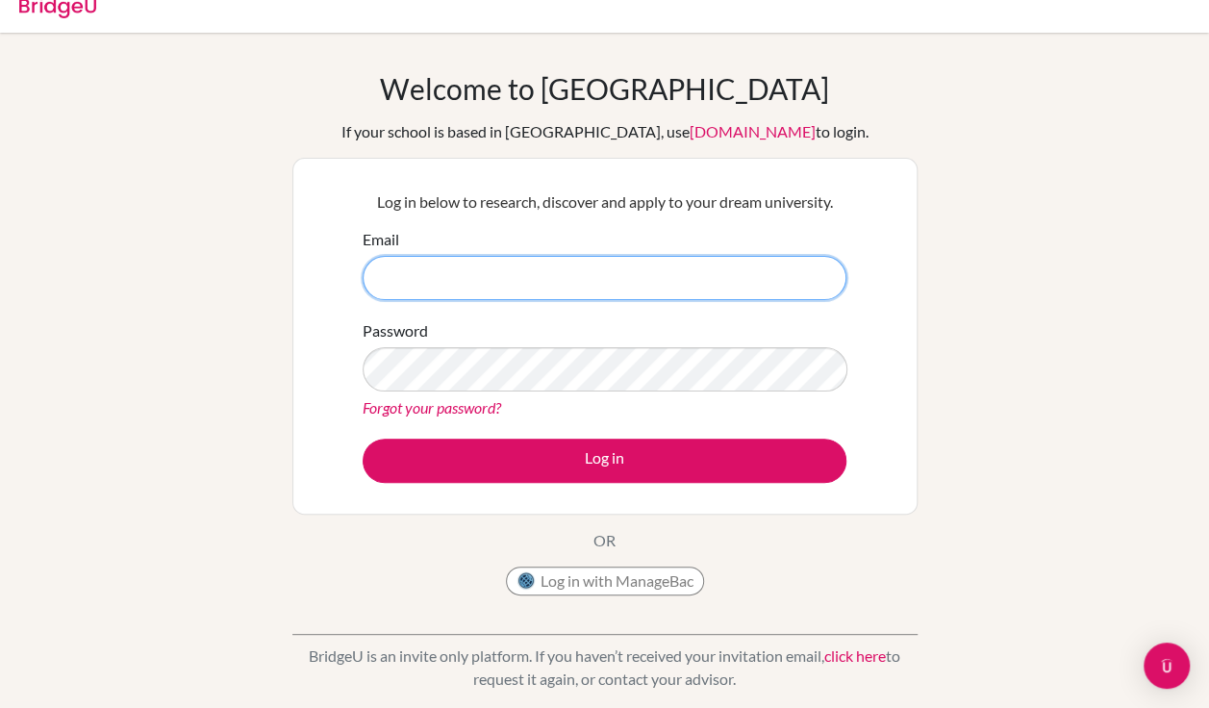
click at [767, 283] on input "Email" at bounding box center [605, 278] width 484 height 44
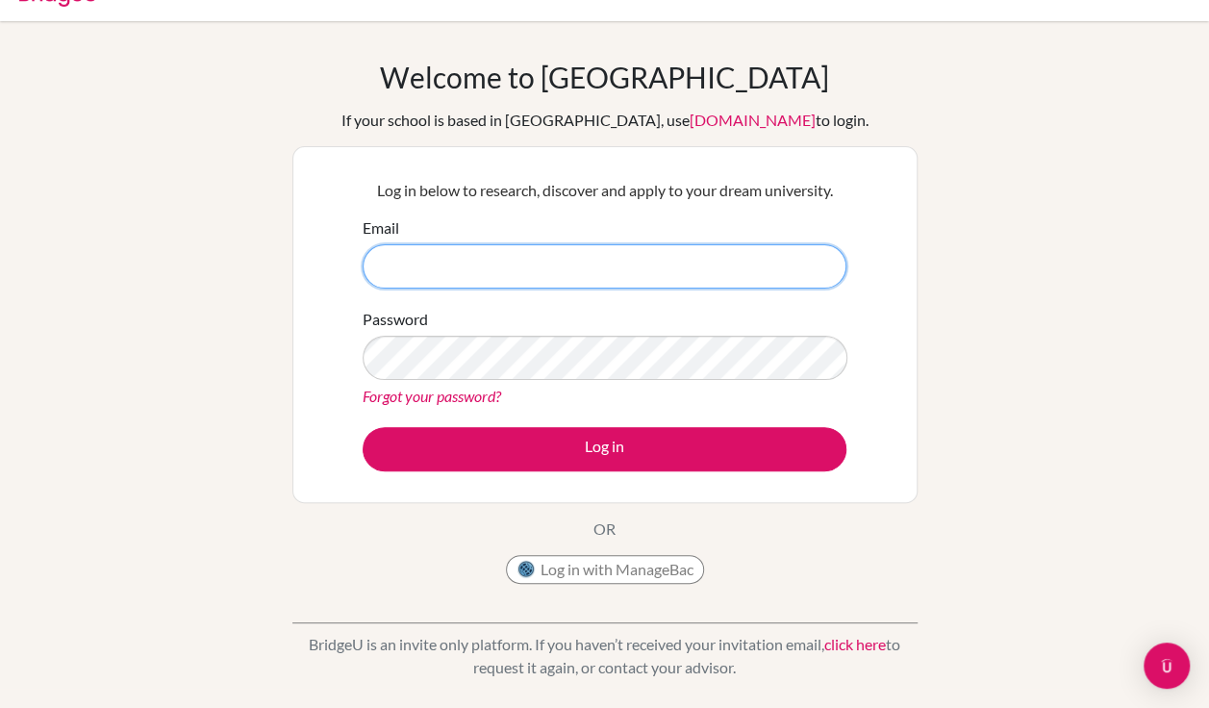
scroll to position [0, 0]
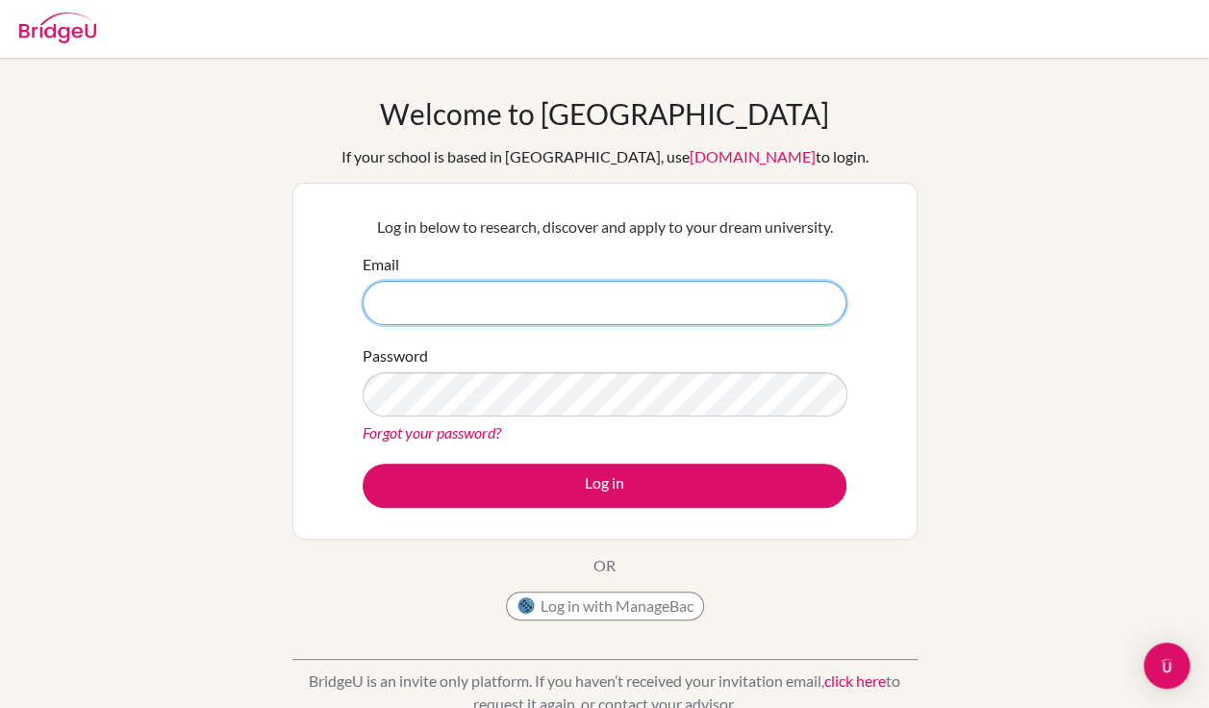
click at [762, 307] on input "Email" at bounding box center [605, 303] width 484 height 44
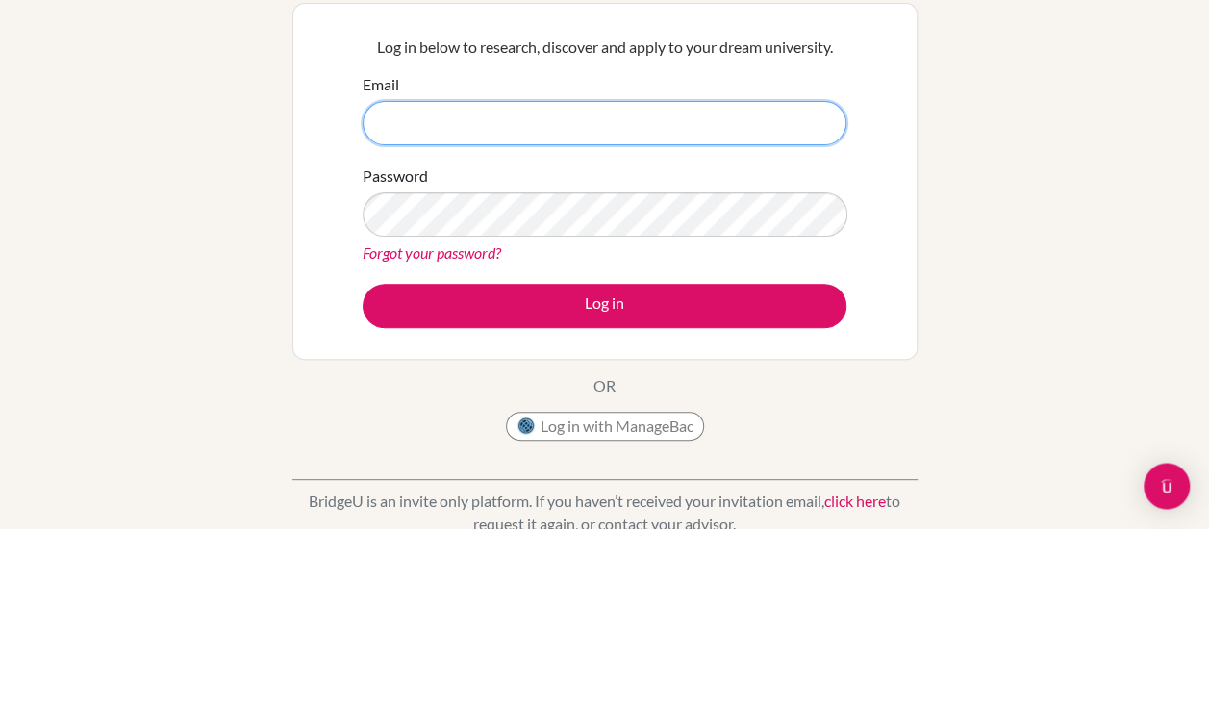
click at [767, 309] on input "Email" at bounding box center [605, 303] width 484 height 44
type input "[EMAIL_ADDRESS][DOMAIN_NAME]"
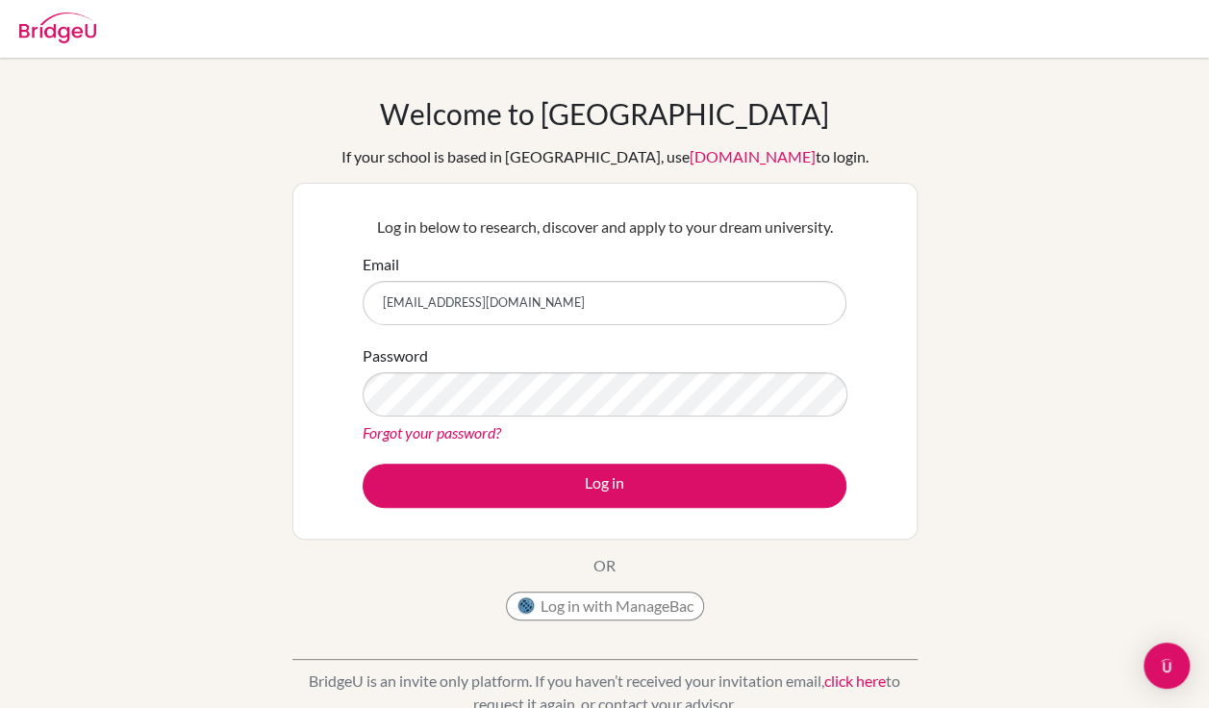
click at [1205, 355] on div "Welcome to [GEOGRAPHIC_DATA] If your school is based in [GEOGRAPHIC_DATA], use …" at bounding box center [604, 410] width 1209 height 629
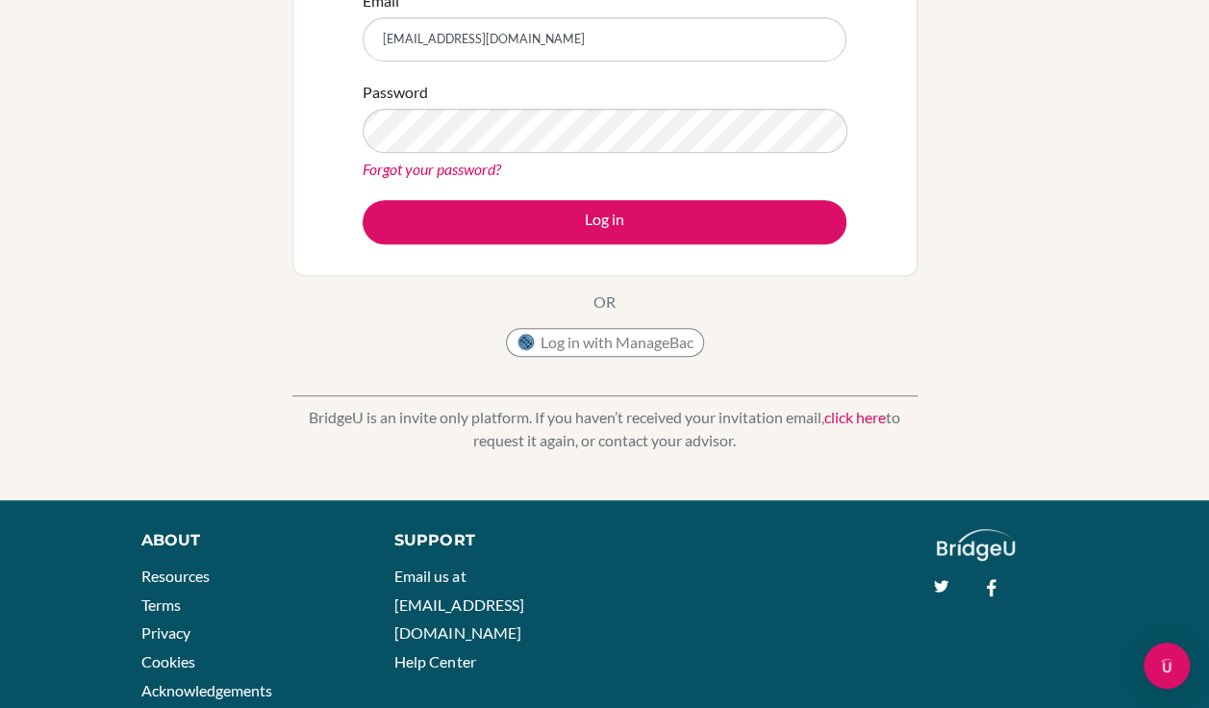
scroll to position [135, 0]
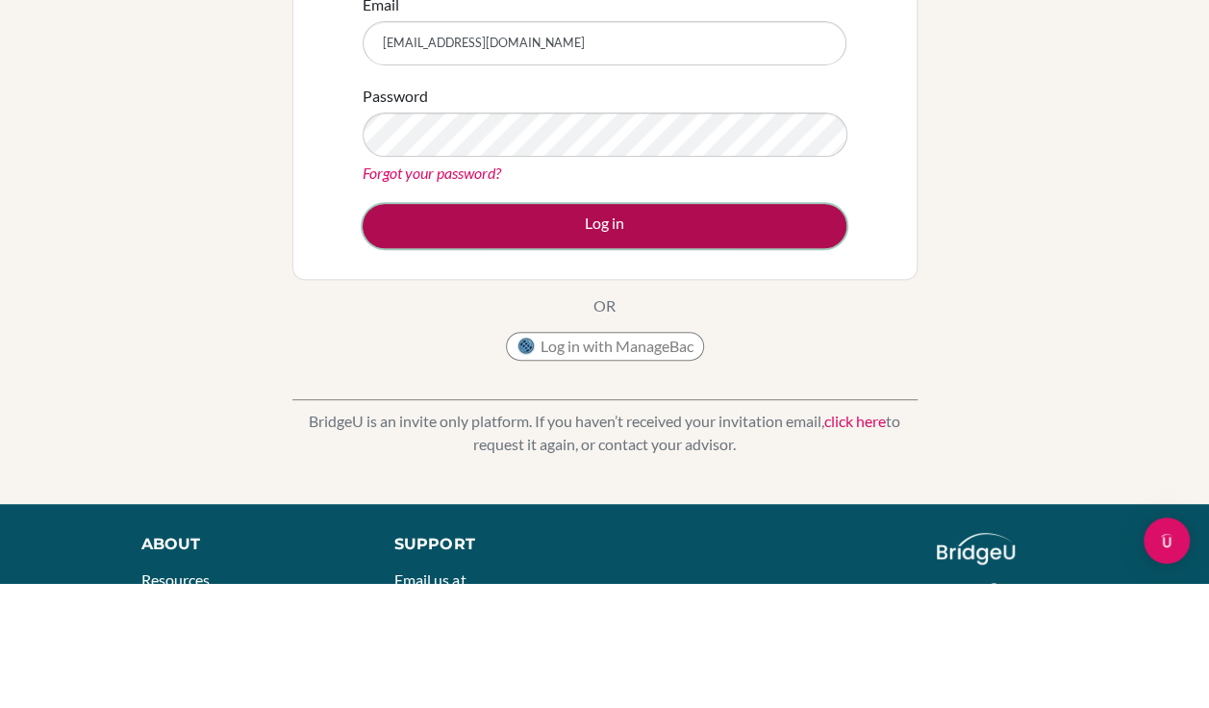
click at [739, 346] on button "Log in" at bounding box center [605, 351] width 484 height 44
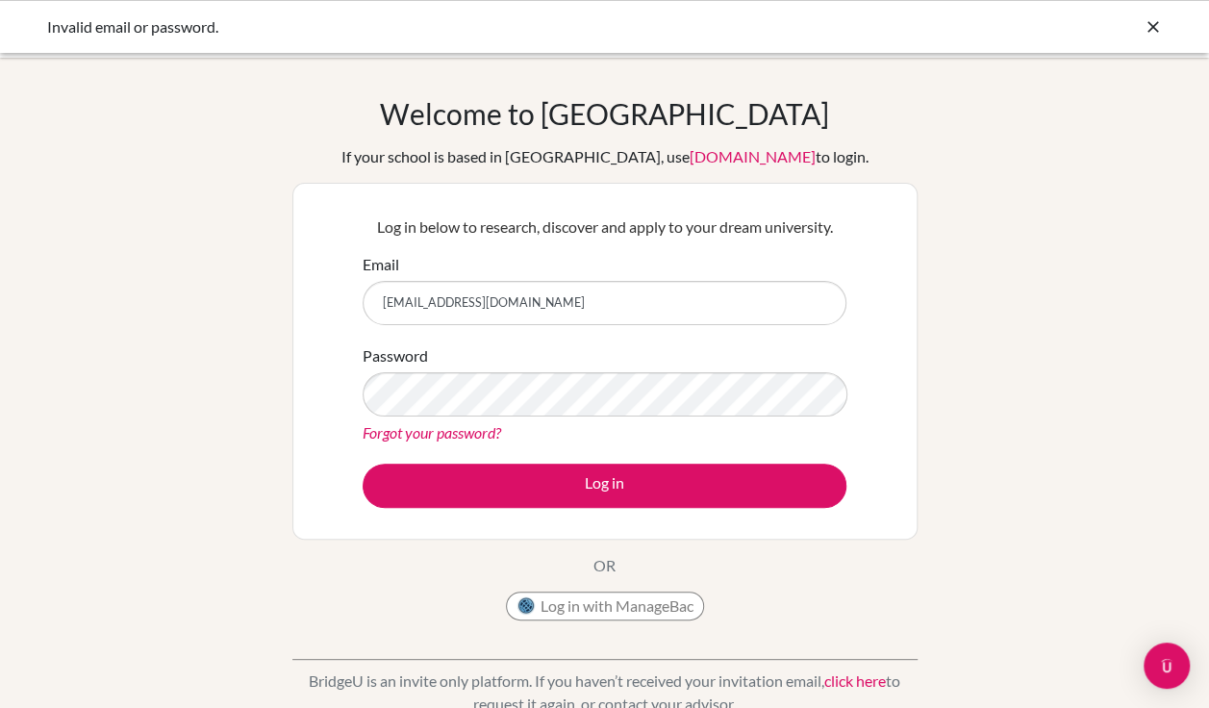
click at [1132, 320] on div "Welcome to [GEOGRAPHIC_DATA] If your school is based in [GEOGRAPHIC_DATA], use …" at bounding box center [604, 410] width 1209 height 629
click at [663, 335] on form "Email [EMAIL_ADDRESS][DOMAIN_NAME] Password Forgot your password? Log in" at bounding box center [605, 380] width 484 height 255
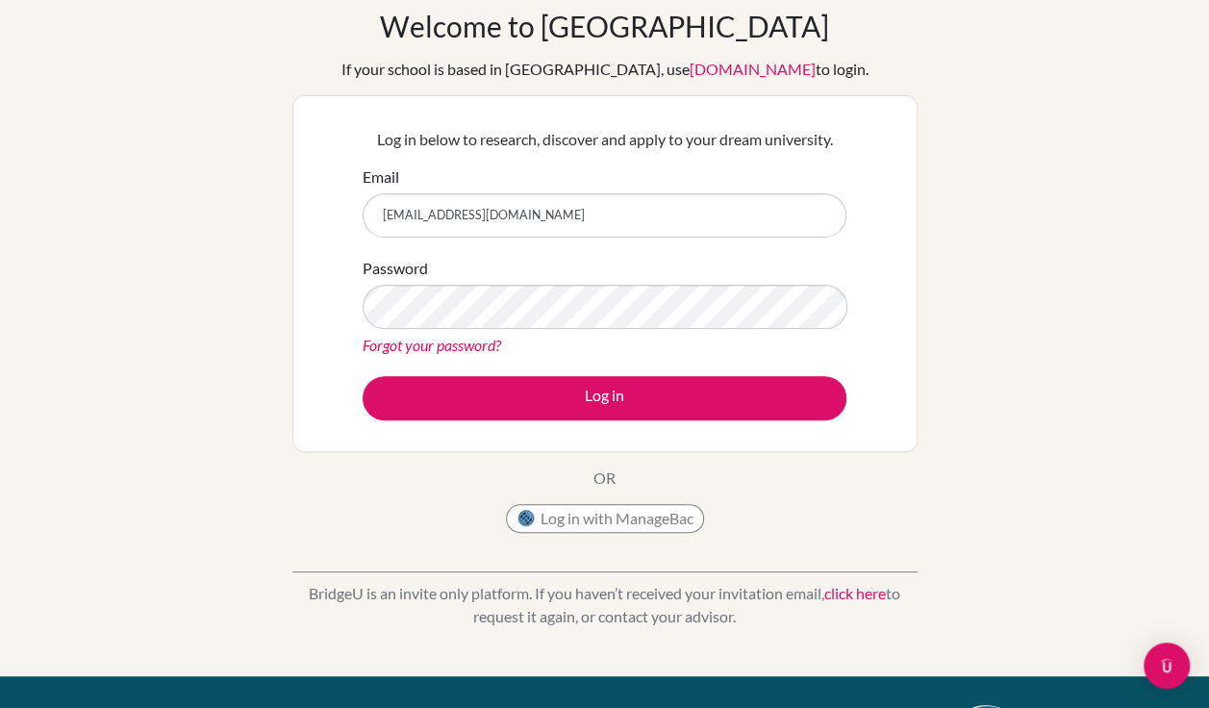
scroll to position [107, 0]
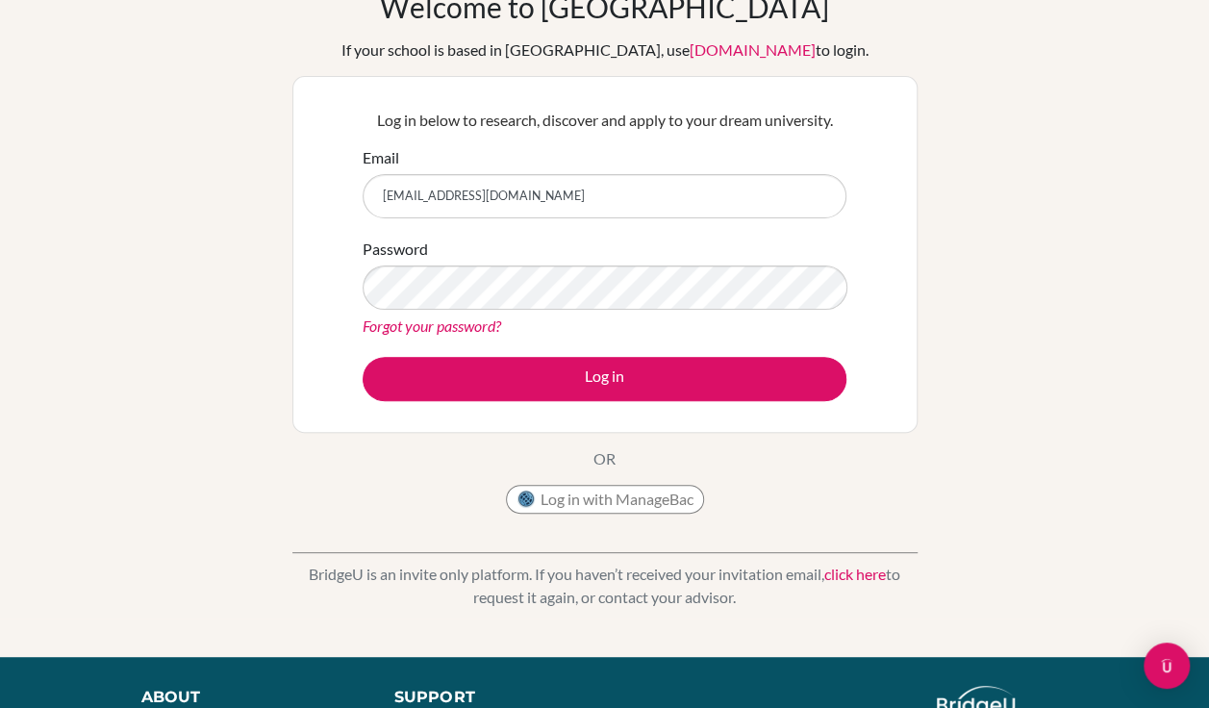
click at [1049, 340] on div "Welcome to [GEOGRAPHIC_DATA] If your school is based in [GEOGRAPHIC_DATA], use …" at bounding box center [604, 303] width 1209 height 629
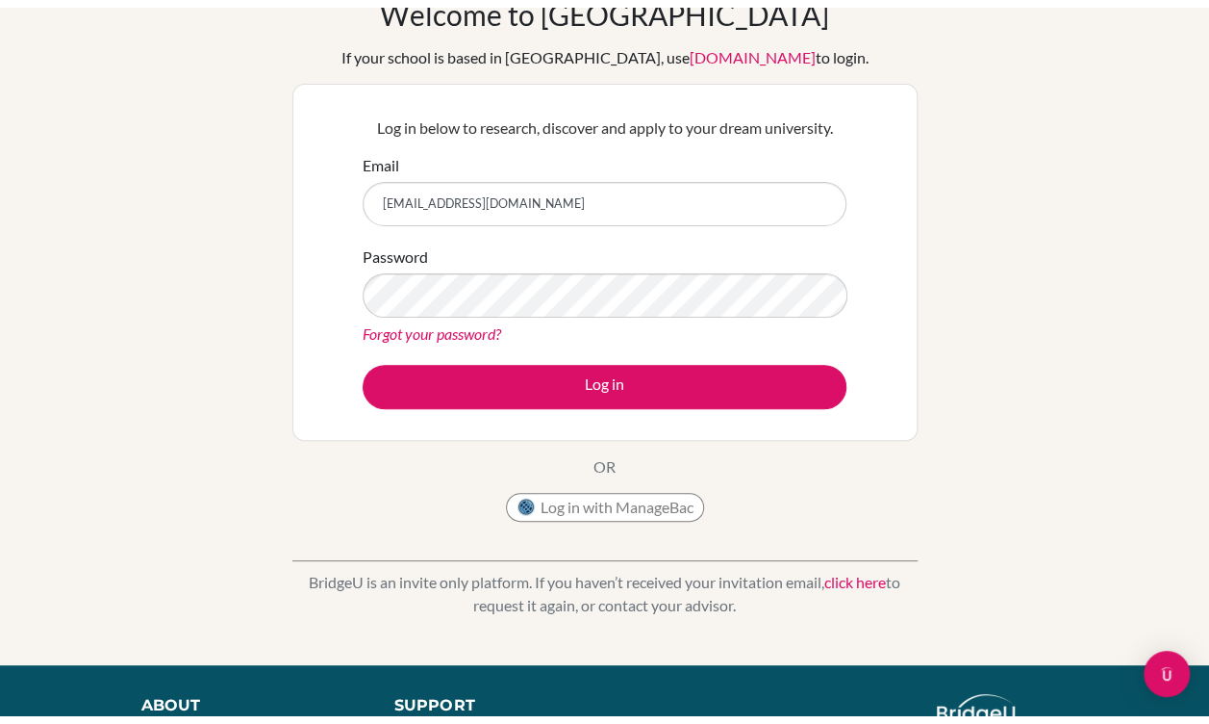
scroll to position [0, 0]
